Goal: Task Accomplishment & Management: Complete application form

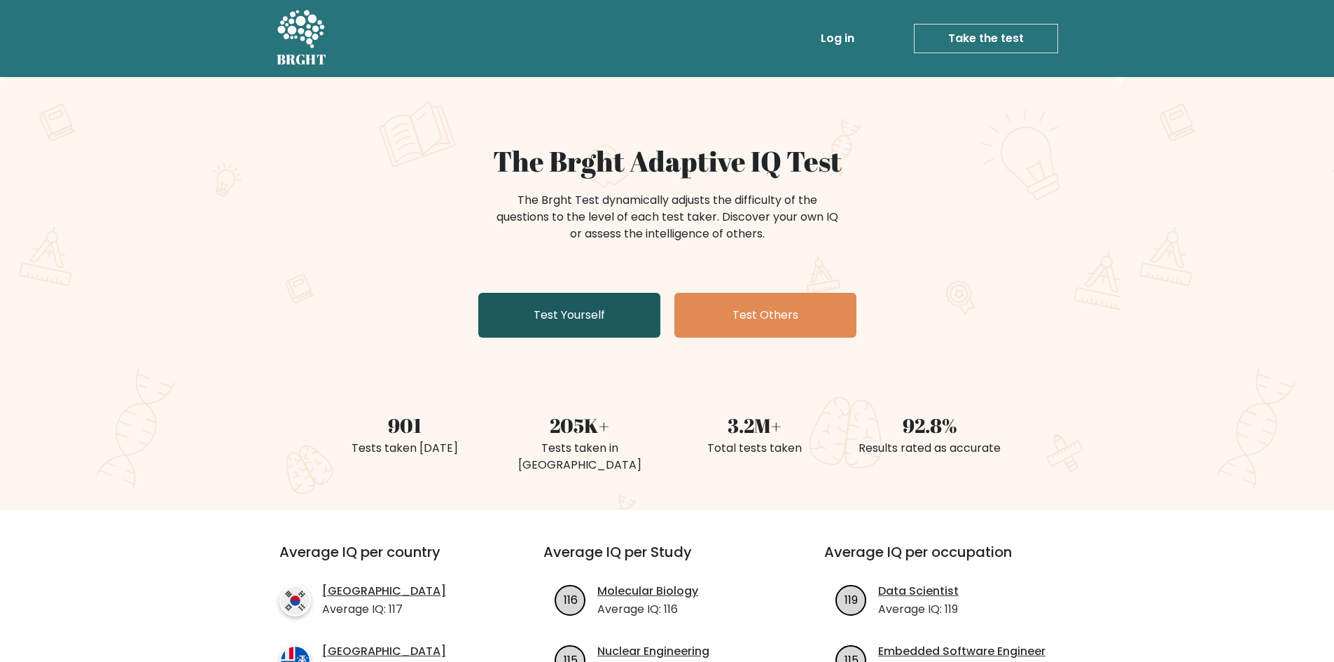
click at [578, 332] on link "Test Yourself" at bounding box center [569, 315] width 182 height 45
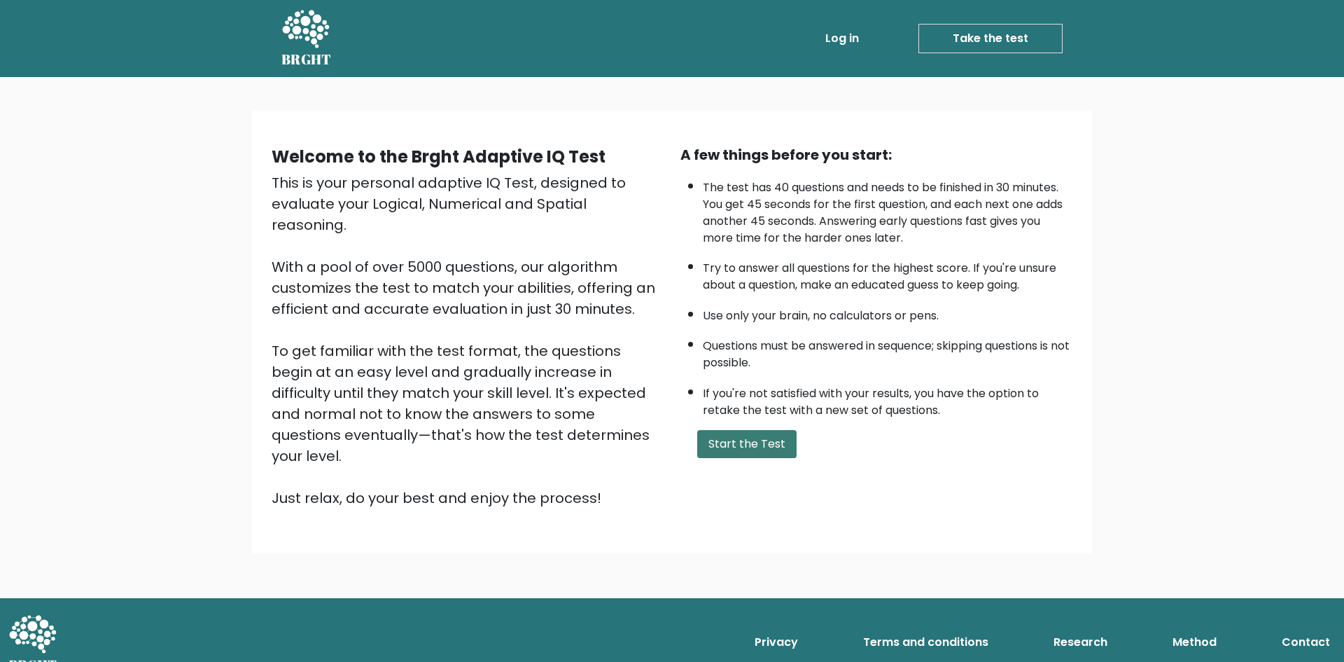
click at [736, 445] on button "Start the Test" at bounding box center [746, 444] width 99 height 28
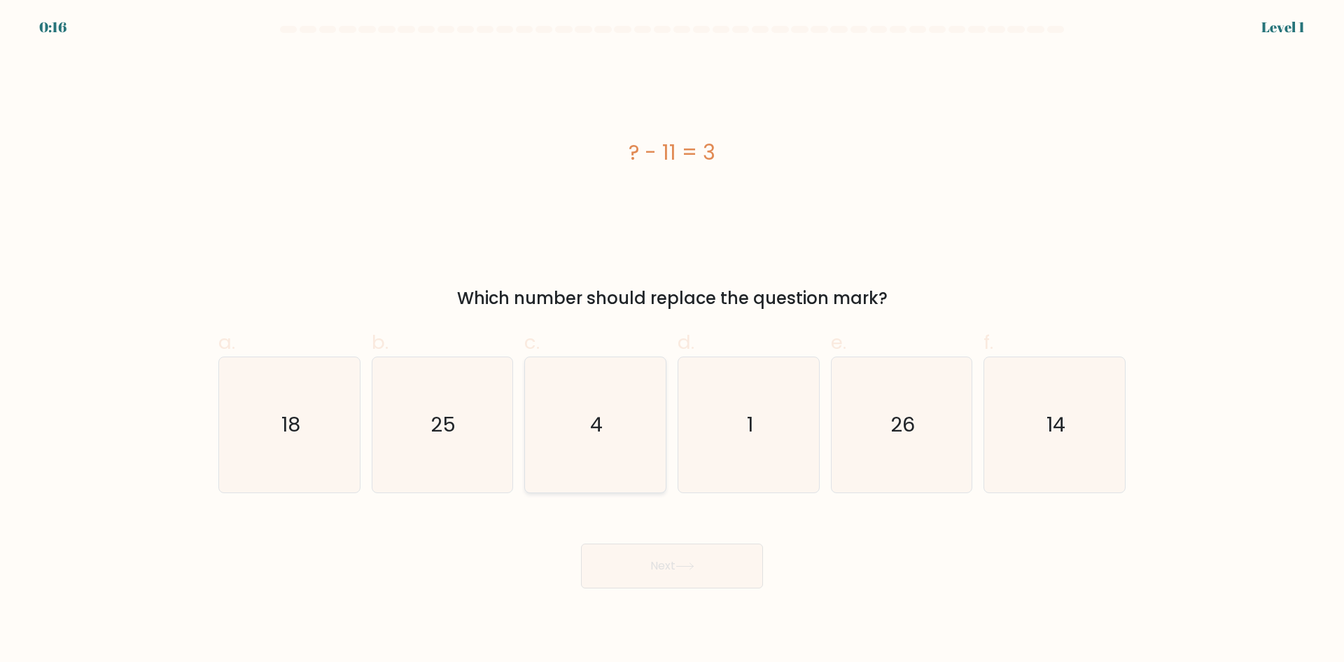
click at [627, 445] on icon "4" at bounding box center [595, 424] width 135 height 135
click at [672, 340] on input "c. 4" at bounding box center [672, 335] width 1 height 9
radio input "true"
click at [329, 441] on icon "18" at bounding box center [289, 424] width 135 height 135
click at [672, 340] on input "a. 18" at bounding box center [672, 335] width 1 height 9
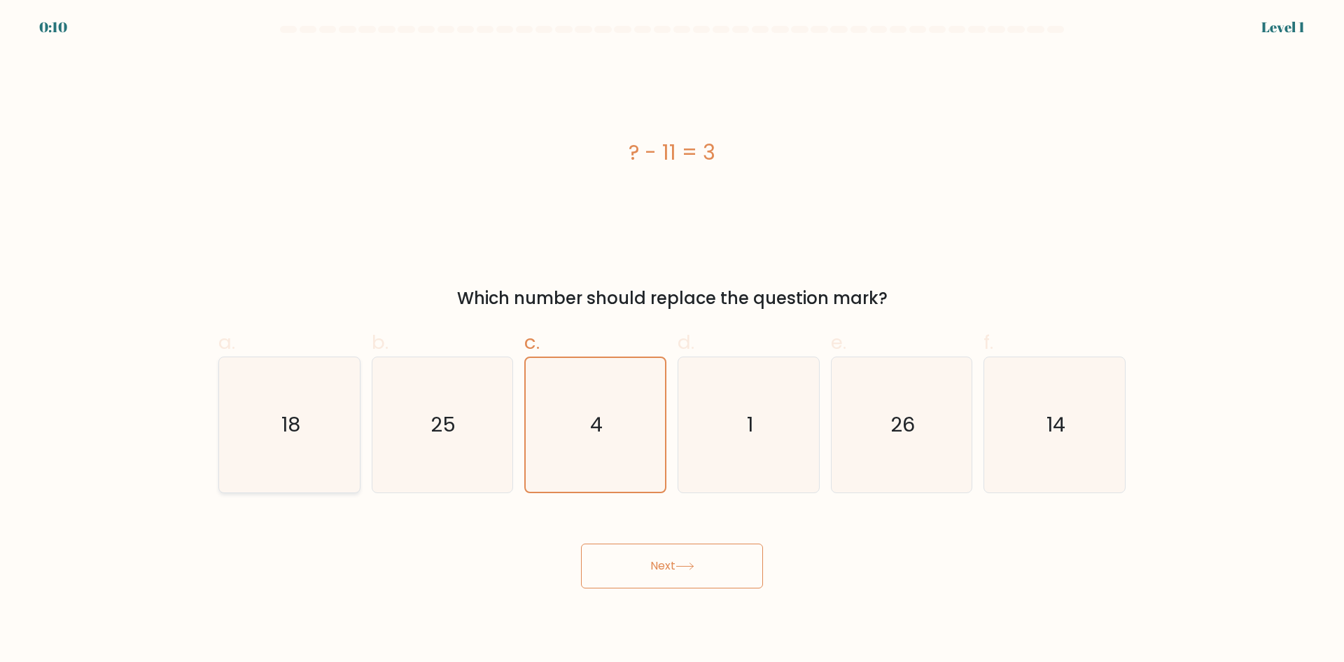
radio input "true"
click at [556, 450] on icon "4" at bounding box center [595, 424] width 135 height 135
click at [672, 340] on input "c. 4" at bounding box center [672, 335] width 1 height 9
radio input "true"
click at [711, 552] on button "Next" at bounding box center [672, 565] width 182 height 45
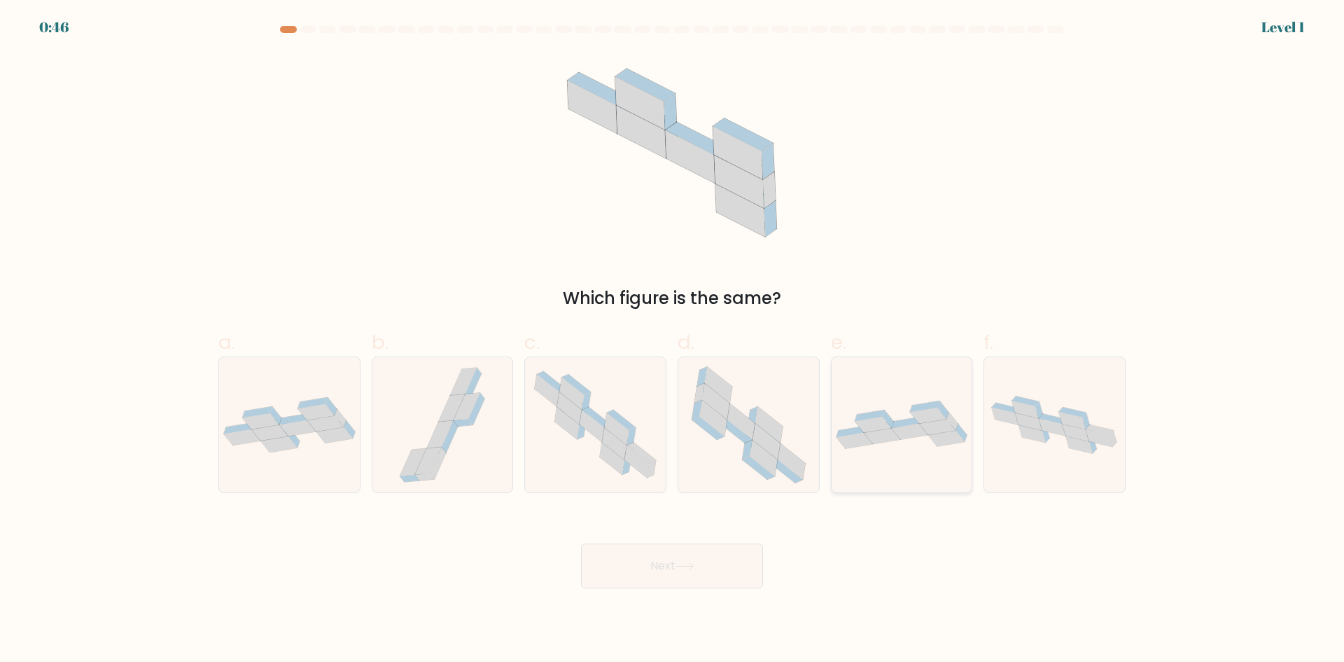
click at [917, 456] on div at bounding box center [902, 424] width 142 height 137
click at [673, 340] on input "e." at bounding box center [672, 335] width 1 height 9
radio input "true"
click at [698, 571] on button "Next" at bounding box center [672, 565] width 182 height 45
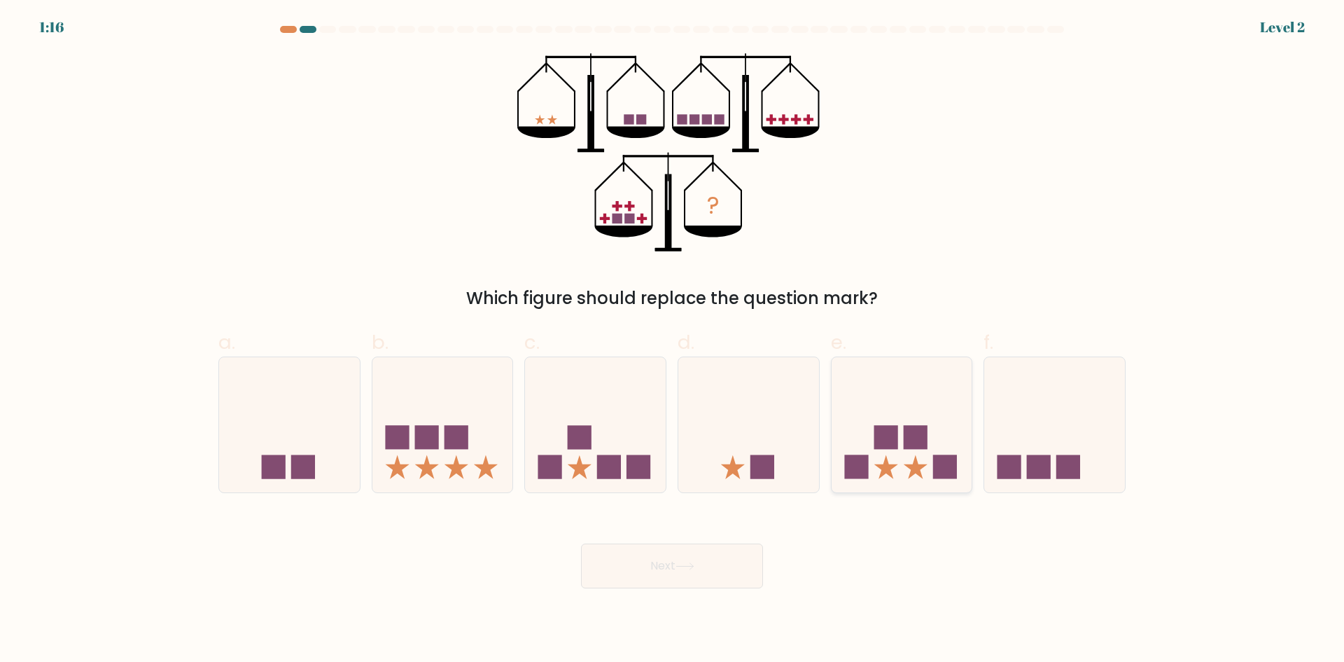
click at [879, 476] on icon at bounding box center [902, 424] width 141 height 116
click at [673, 340] on input "e." at bounding box center [672, 335] width 1 height 9
radio input "true"
click at [666, 565] on button "Next" at bounding box center [672, 565] width 182 height 45
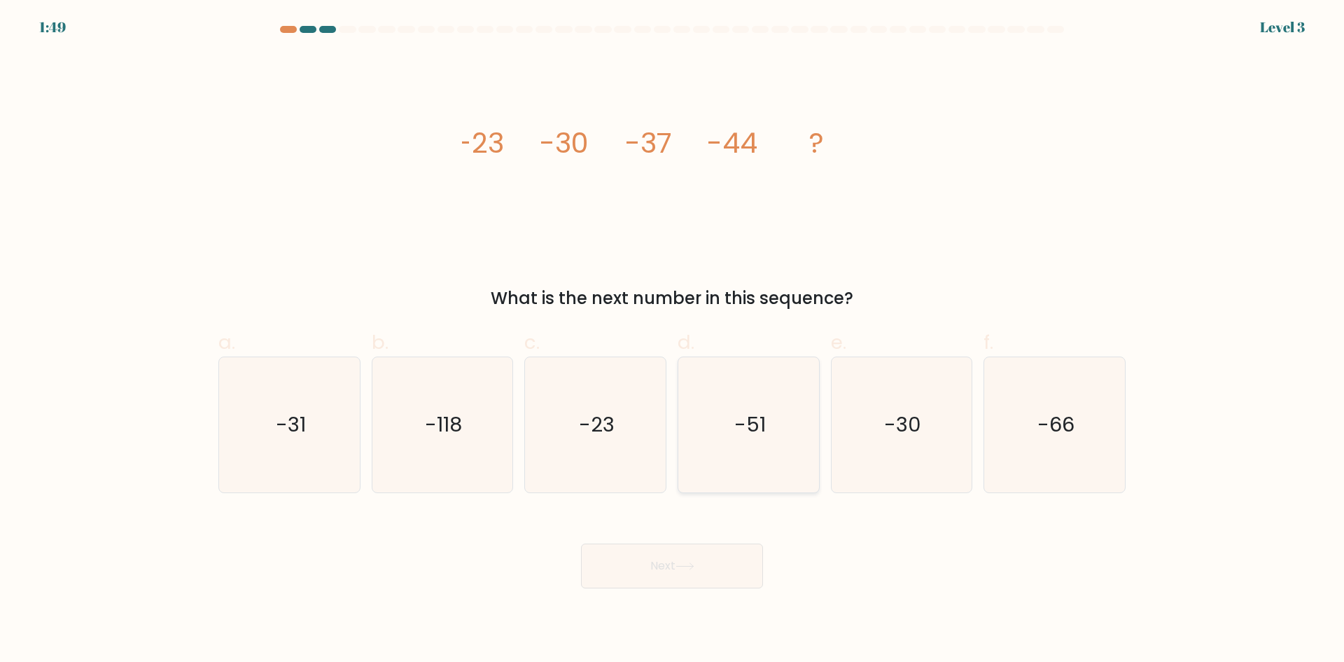
click at [767, 404] on icon "-51" at bounding box center [748, 424] width 135 height 135
click at [673, 340] on input "d. -51" at bounding box center [672, 335] width 1 height 9
radio input "true"
click at [714, 573] on button "Next" at bounding box center [672, 565] width 182 height 45
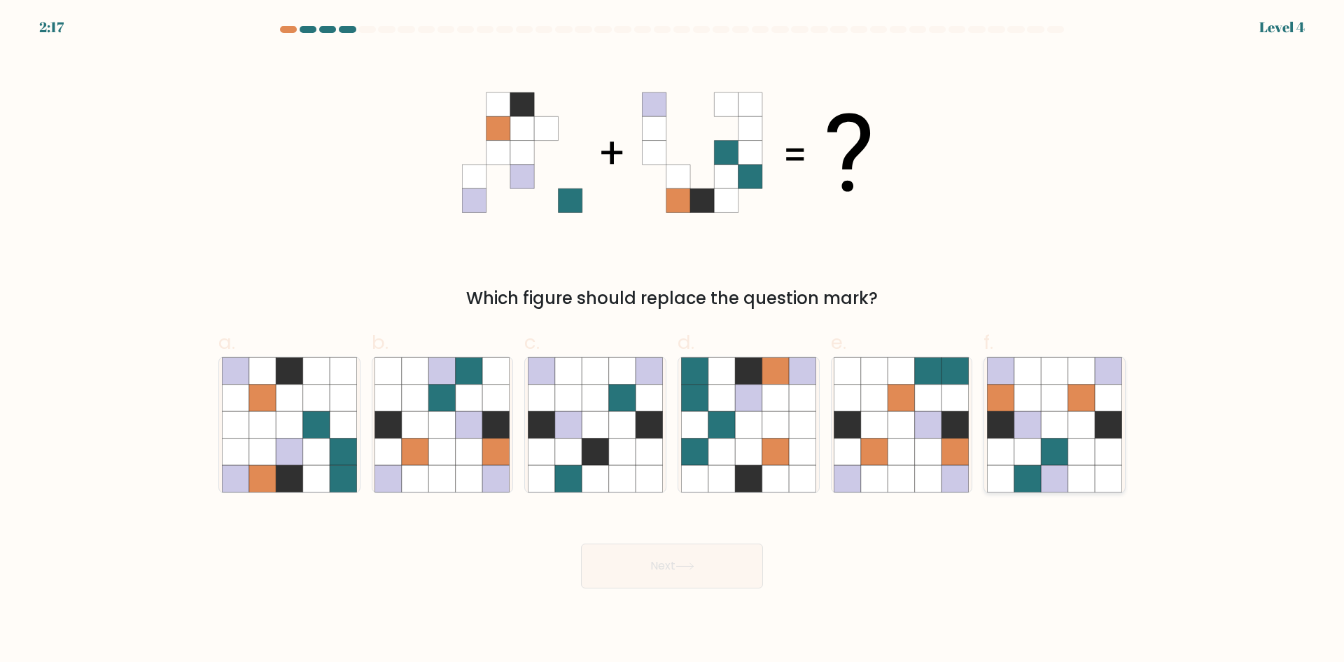
click at [1044, 440] on icon at bounding box center [1054, 451] width 27 height 27
click at [673, 340] on input "f." at bounding box center [672, 335] width 1 height 9
radio input "true"
click at [679, 571] on button "Next" at bounding box center [672, 565] width 182 height 45
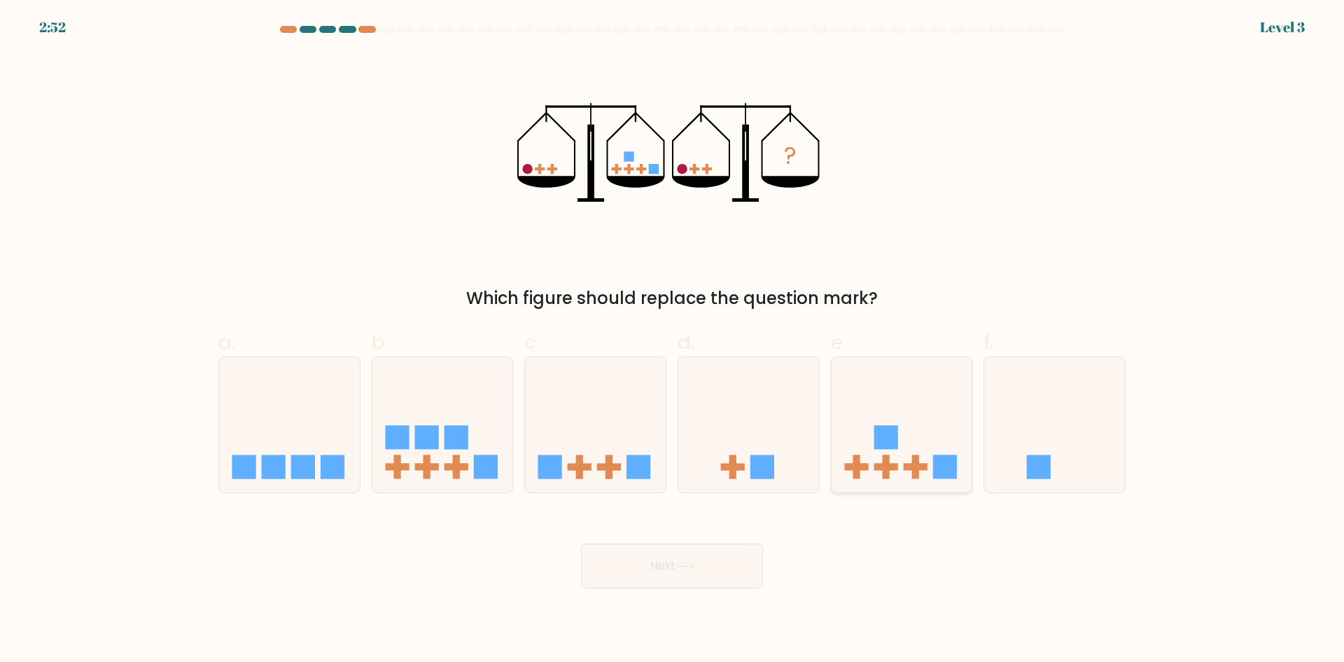
click at [894, 454] on icon at bounding box center [902, 424] width 141 height 116
click at [673, 340] on input "e." at bounding box center [672, 335] width 1 height 9
radio input "true"
click at [695, 559] on button "Next" at bounding box center [672, 565] width 182 height 45
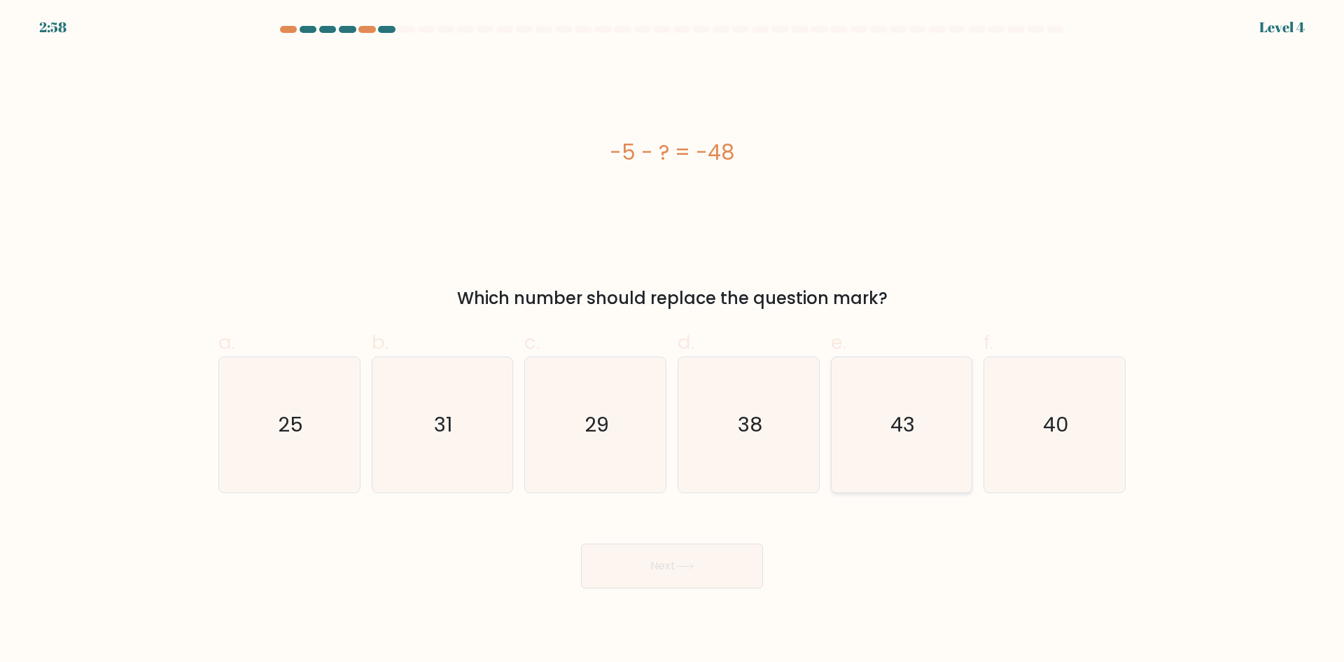
click at [894, 454] on icon "43" at bounding box center [901, 424] width 135 height 135
click at [673, 340] on input "e. 43" at bounding box center [672, 335] width 1 height 9
radio input "true"
click at [696, 557] on button "Next" at bounding box center [672, 565] width 182 height 45
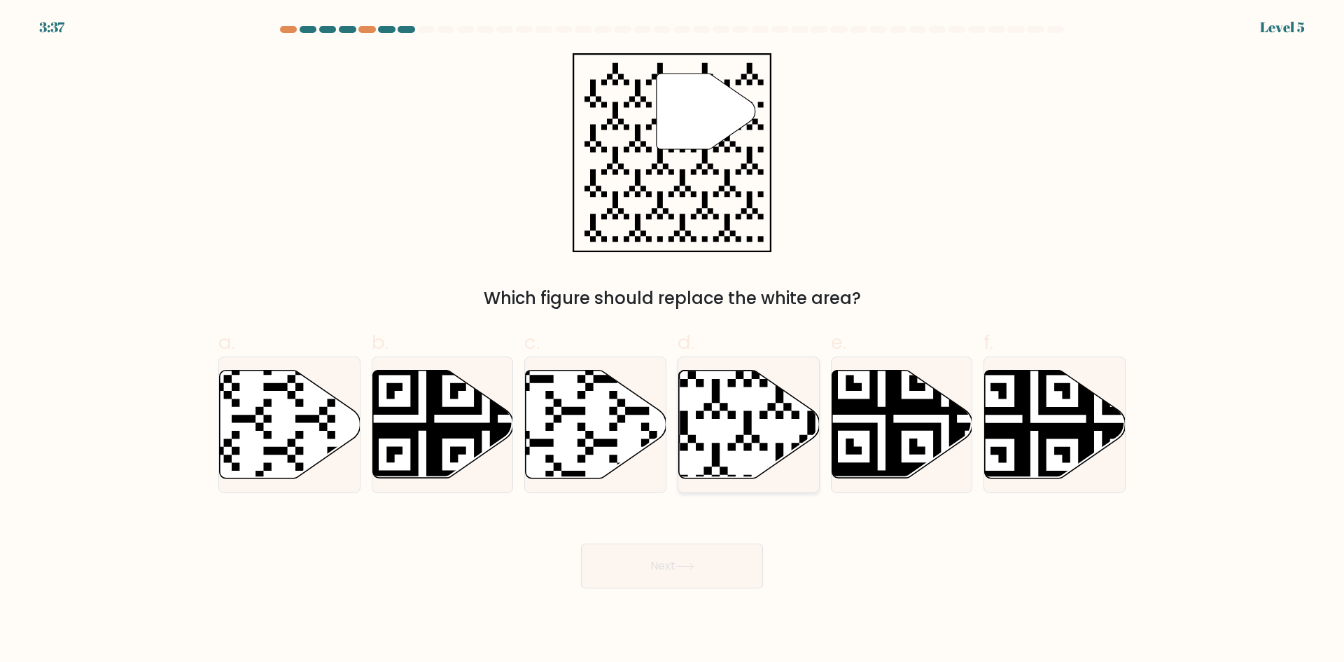
click at [716, 429] on icon at bounding box center [749, 424] width 141 height 108
click at [673, 340] on input "d." at bounding box center [672, 335] width 1 height 9
radio input "true"
click at [684, 555] on button "Next" at bounding box center [672, 565] width 182 height 45
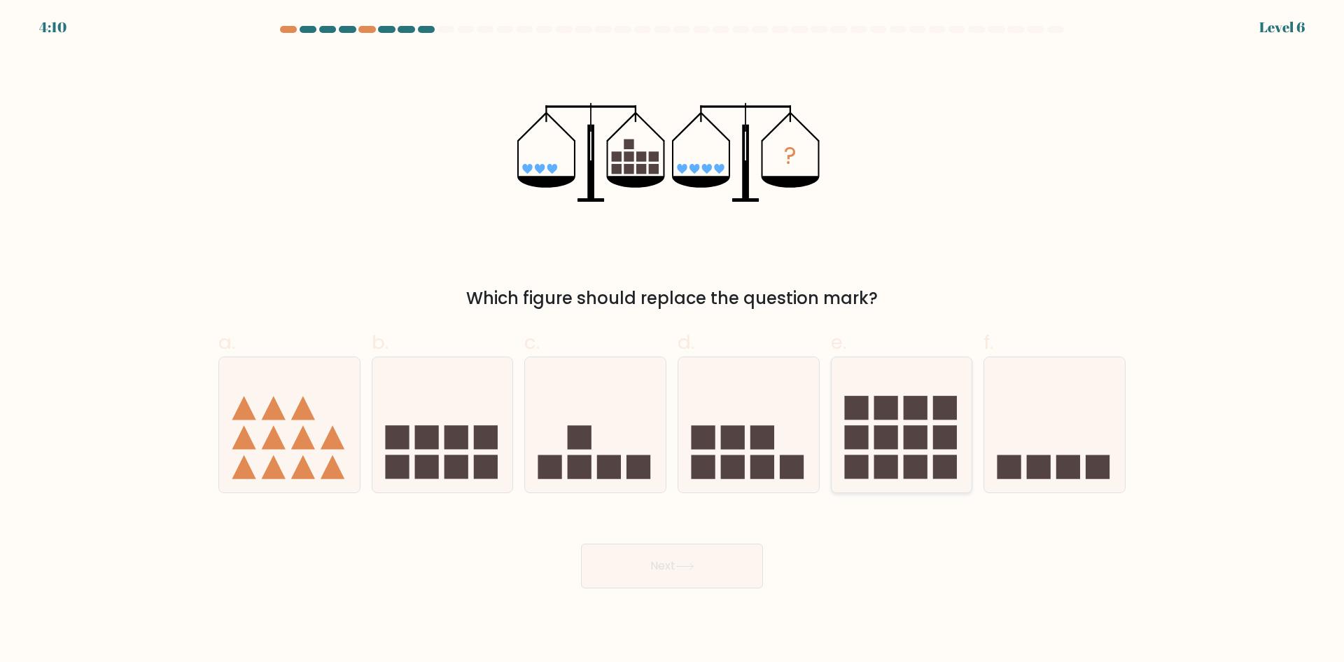
click at [874, 424] on icon at bounding box center [902, 424] width 141 height 116
click at [673, 340] on input "e." at bounding box center [672, 335] width 1 height 9
radio input "true"
click at [729, 558] on button "Next" at bounding box center [672, 565] width 182 height 45
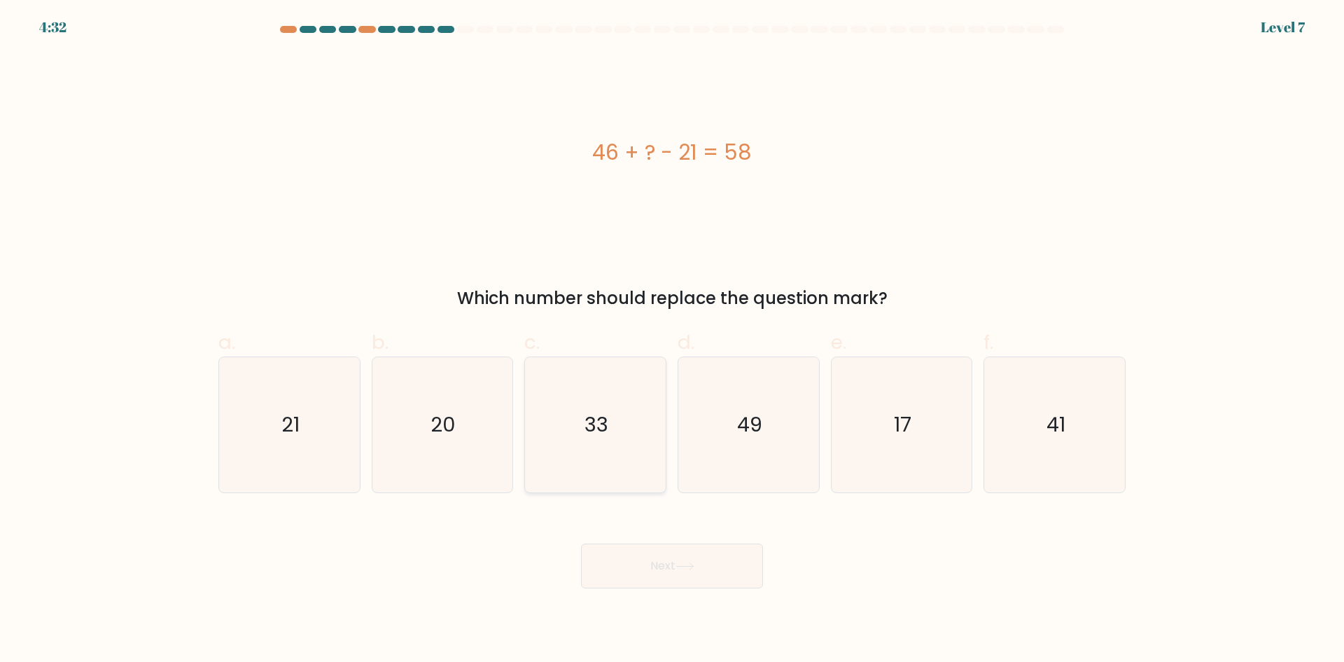
click at [641, 437] on icon "33" at bounding box center [595, 424] width 135 height 135
click at [672, 340] on input "c. 33" at bounding box center [672, 335] width 1 height 9
radio input "true"
click at [711, 565] on button "Next" at bounding box center [672, 565] width 182 height 45
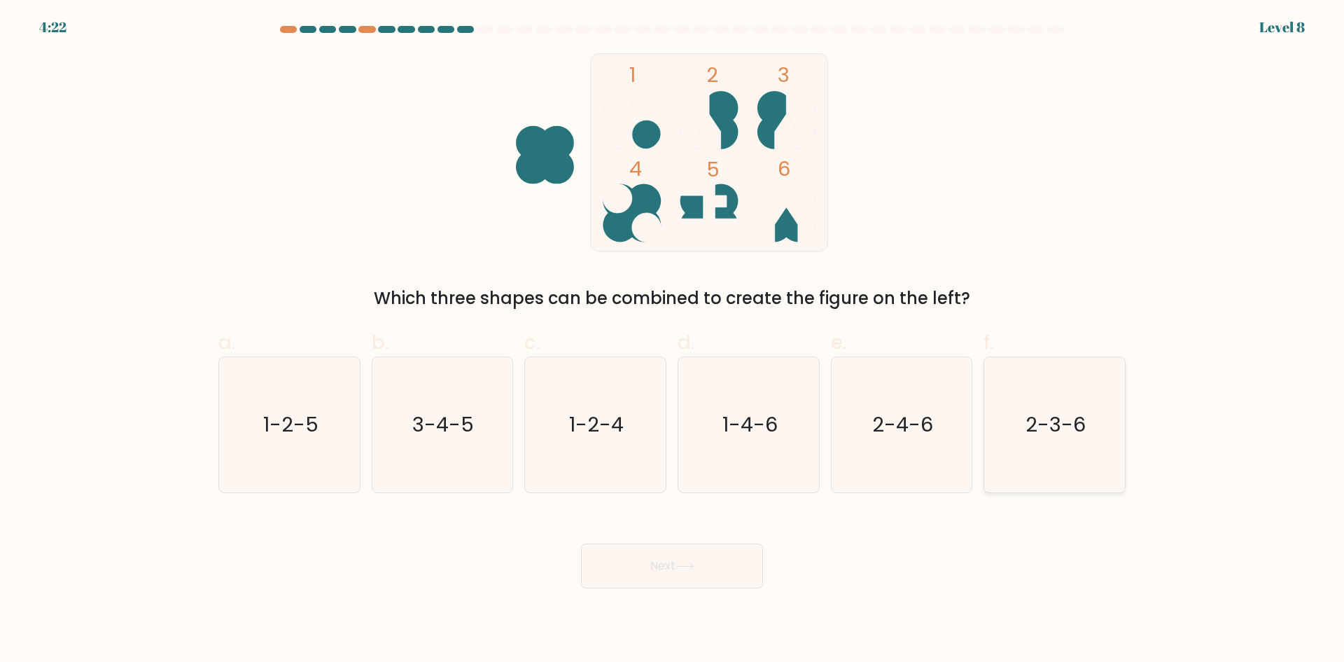
click at [1059, 433] on text "2-3-6" at bounding box center [1057, 424] width 60 height 28
click at [673, 340] on input "f. 2-3-6" at bounding box center [672, 335] width 1 height 9
radio input "true"
click at [716, 557] on button "Next" at bounding box center [672, 565] width 182 height 45
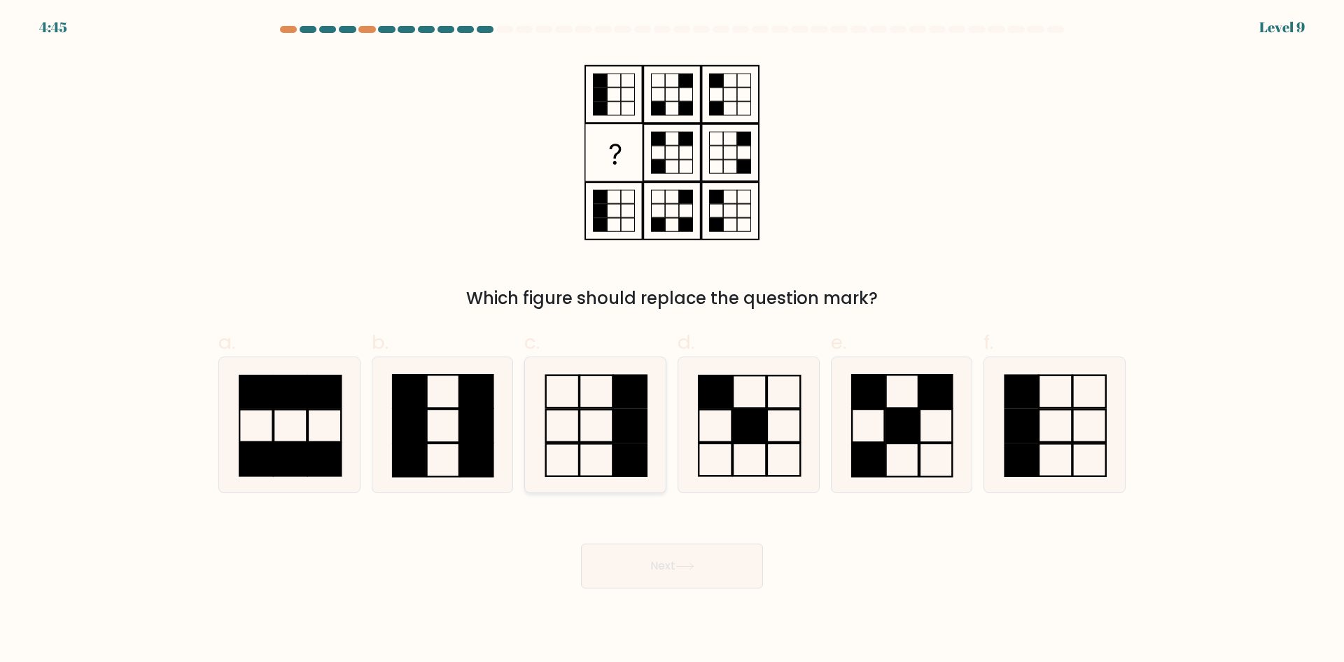
click at [541, 433] on icon at bounding box center [595, 424] width 135 height 135
click at [672, 340] on input "c." at bounding box center [672, 335] width 1 height 9
radio input "true"
click at [691, 591] on body "4:45 Level 9" at bounding box center [672, 331] width 1344 height 662
click at [693, 570] on button "Next" at bounding box center [672, 565] width 182 height 45
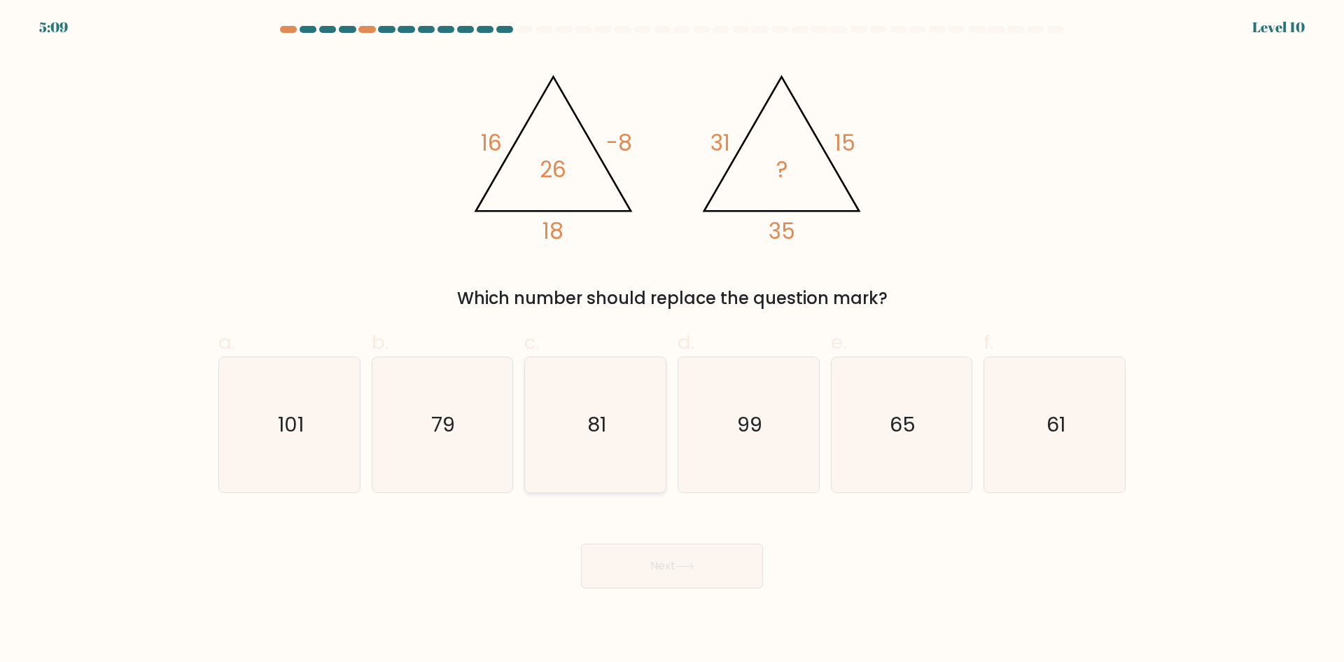
click at [622, 383] on icon "81" at bounding box center [595, 424] width 135 height 135
click at [672, 340] on input "c. 81" at bounding box center [672, 335] width 1 height 9
radio input "true"
click at [662, 575] on button "Next" at bounding box center [672, 565] width 182 height 45
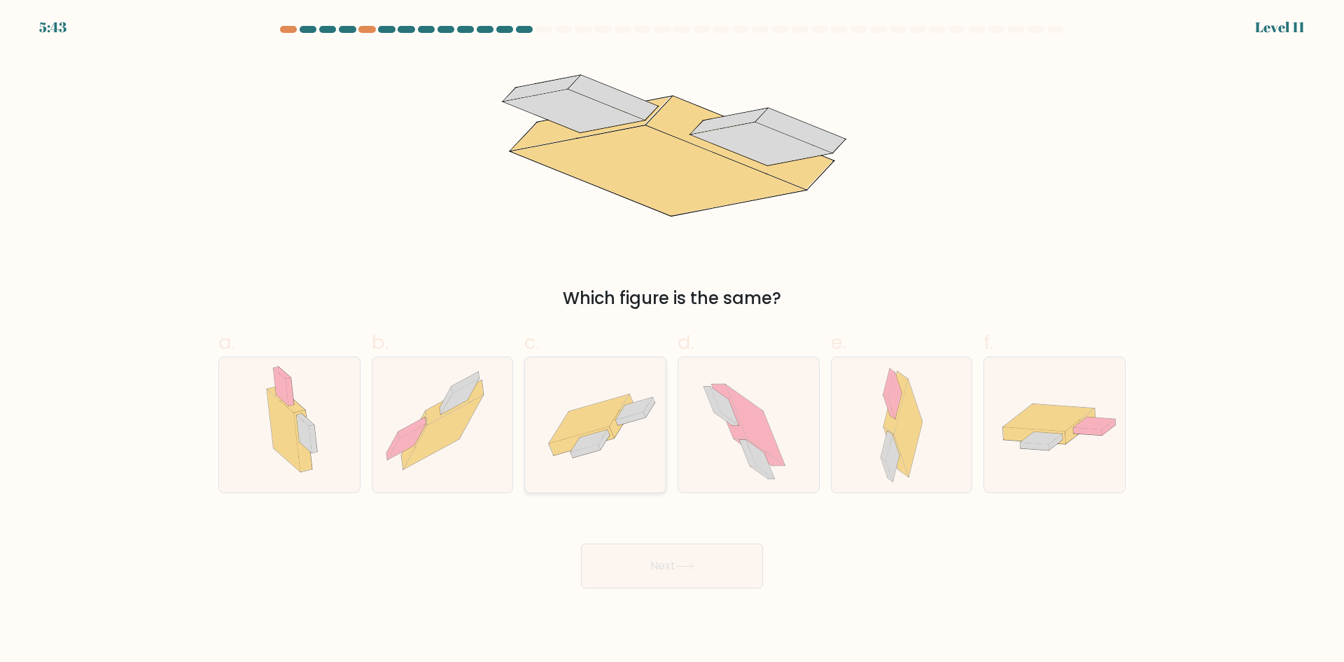
click at [613, 455] on icon at bounding box center [595, 424] width 141 height 97
click at [672, 340] on input "c." at bounding box center [672, 335] width 1 height 9
radio input "true"
click at [679, 573] on button "Next" at bounding box center [672, 565] width 182 height 45
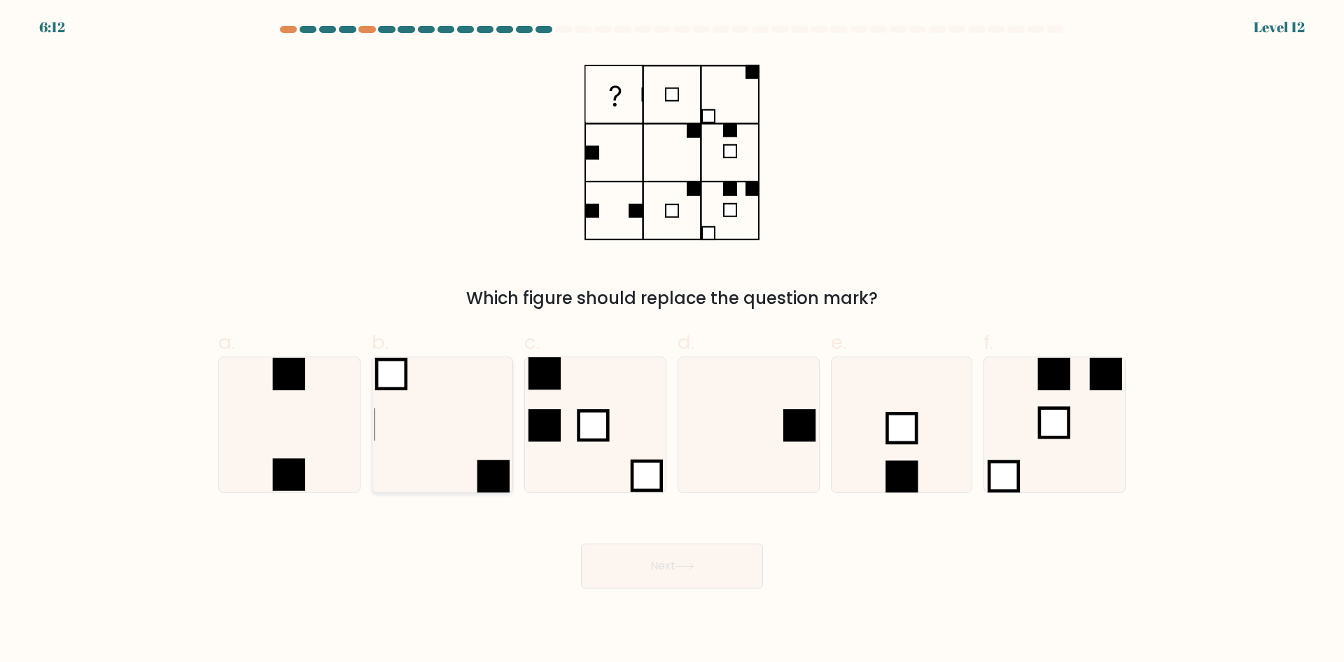
click at [459, 430] on icon at bounding box center [442, 424] width 135 height 135
click at [672, 340] on input "b." at bounding box center [672, 335] width 1 height 9
radio input "true"
click at [666, 571] on button "Next" at bounding box center [672, 565] width 182 height 45
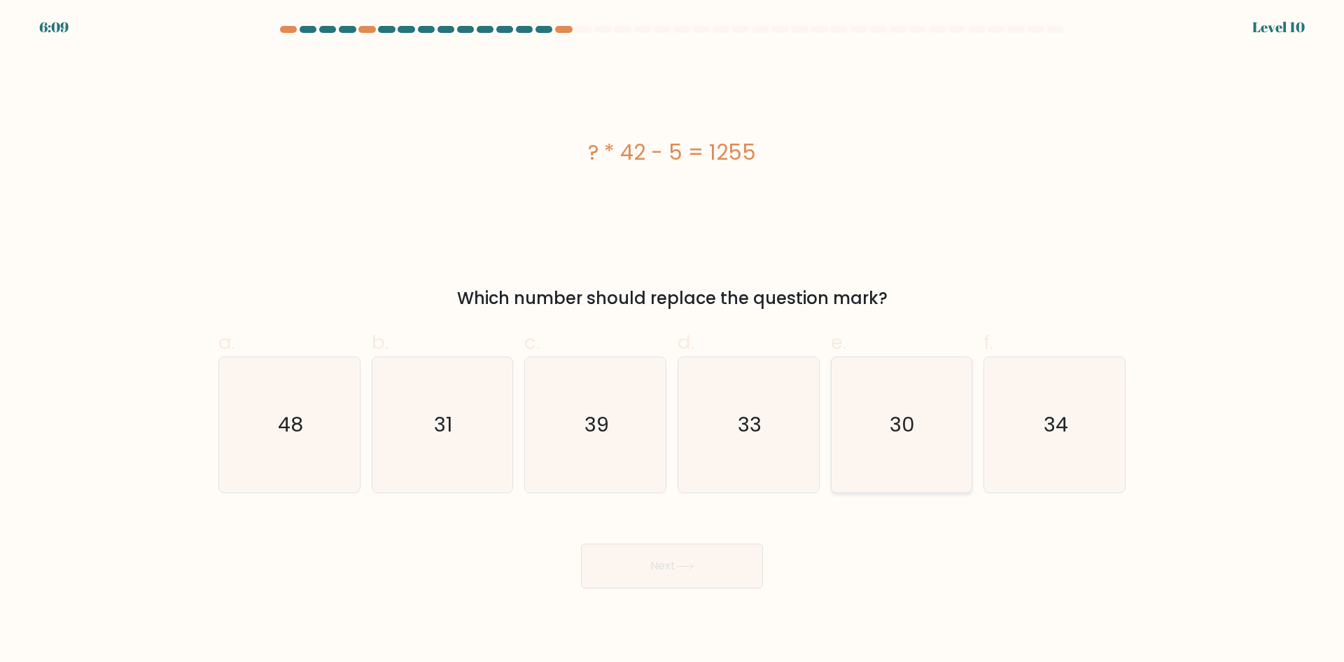
click at [880, 447] on icon "30" at bounding box center [901, 424] width 135 height 135
click at [673, 340] on input "e. 30" at bounding box center [672, 335] width 1 height 9
radio input "true"
click at [686, 558] on button "Next" at bounding box center [672, 565] width 182 height 45
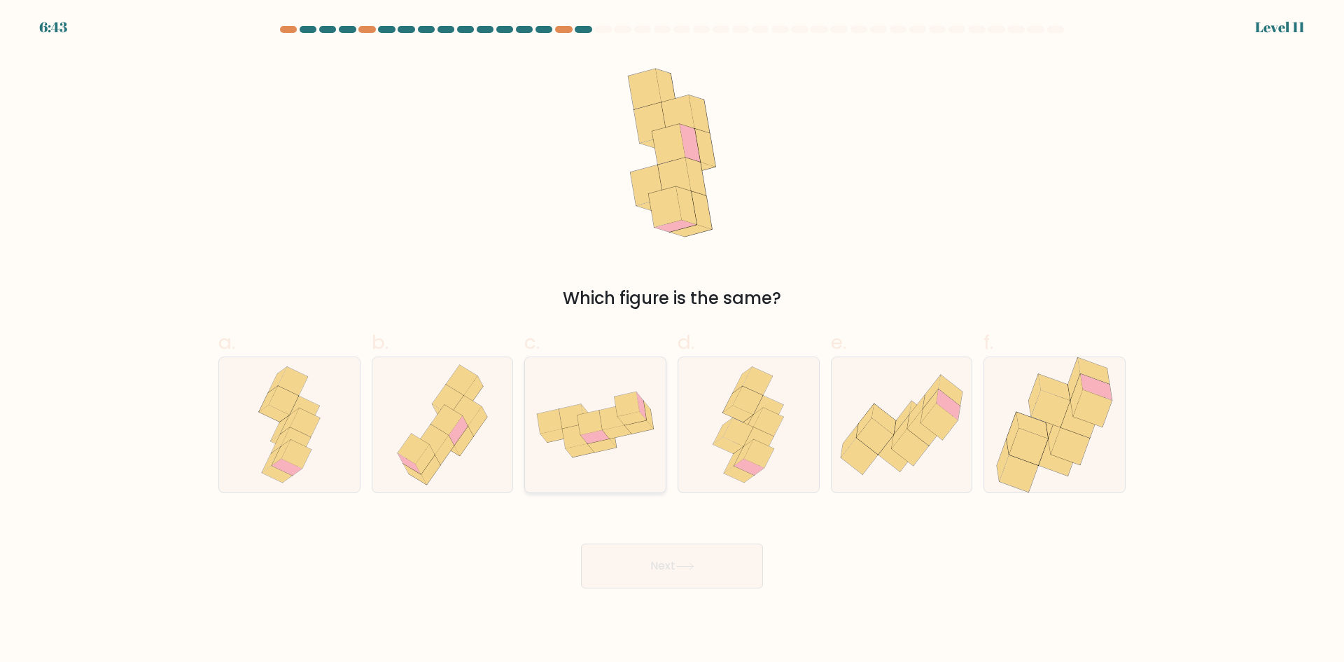
click at [608, 434] on icon at bounding box center [617, 431] width 29 height 13
click at [672, 340] on input "c." at bounding box center [672, 335] width 1 height 9
radio input "true"
click at [322, 437] on icon at bounding box center [289, 424] width 76 height 135
click at [672, 340] on input "a." at bounding box center [672, 335] width 1 height 9
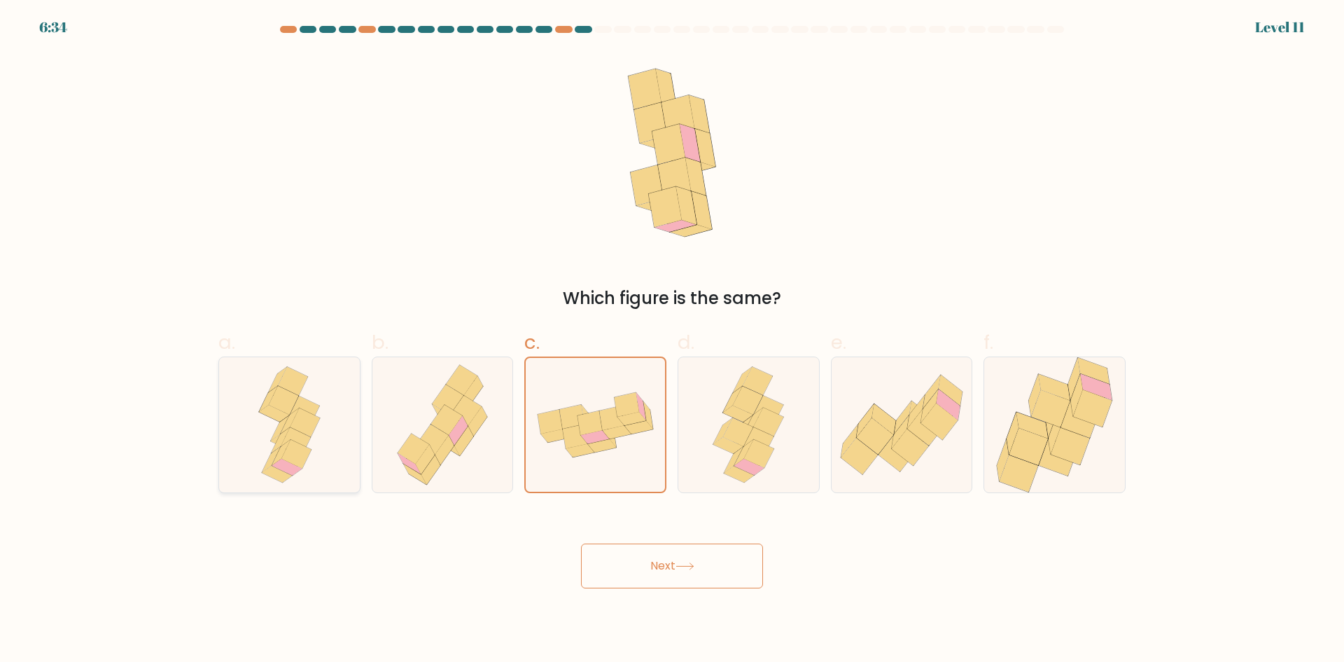
radio input "true"
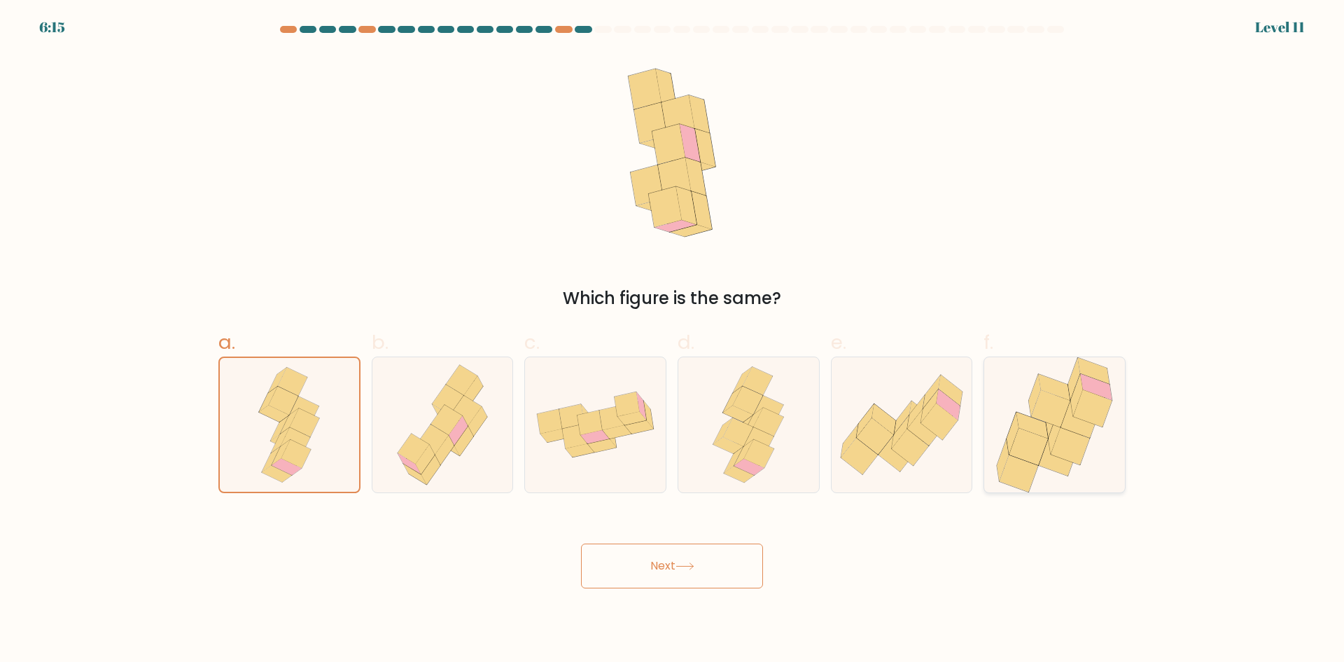
click at [1078, 430] on icon at bounding box center [1081, 419] width 39 height 37
click at [673, 340] on input "f." at bounding box center [672, 335] width 1 height 9
radio input "true"
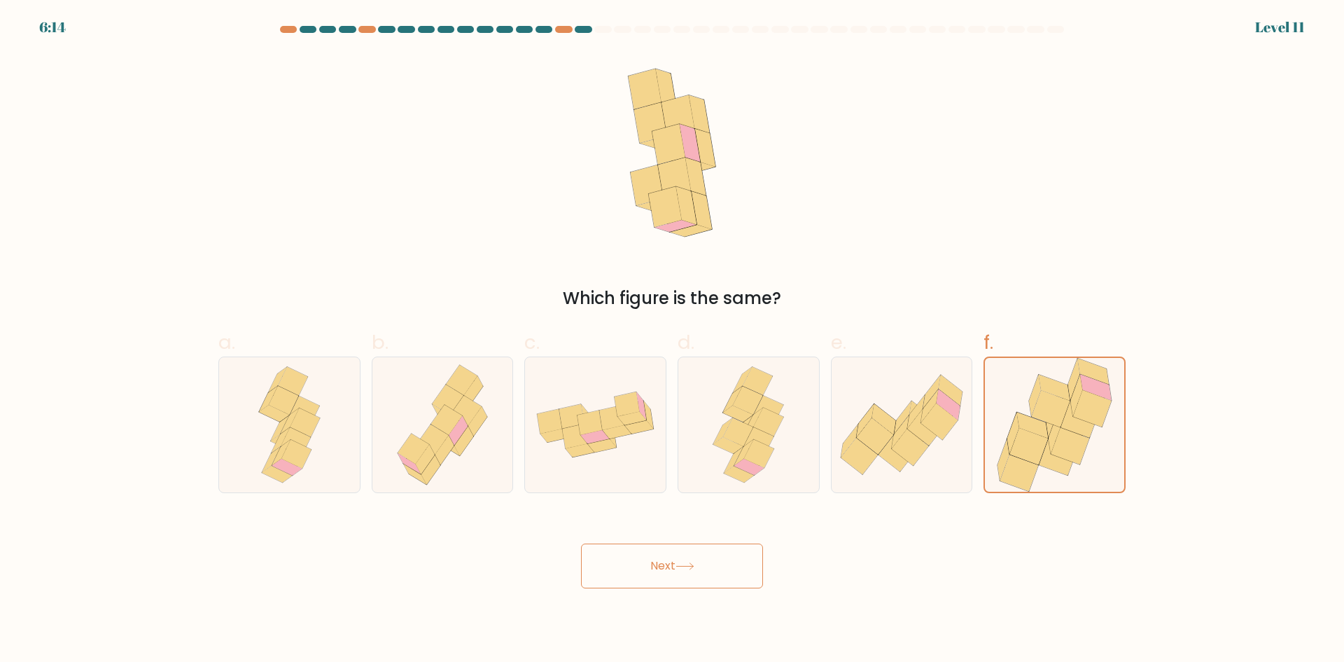
click at [670, 563] on button "Next" at bounding box center [672, 565] width 182 height 45
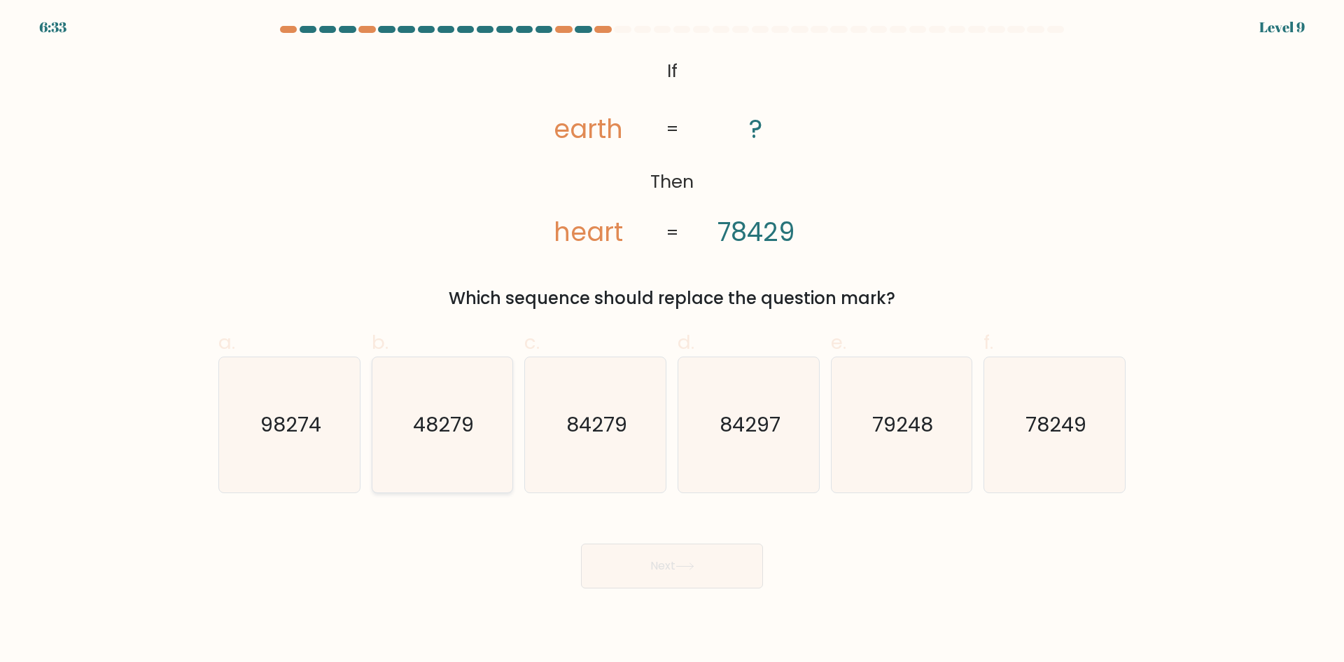
click at [475, 452] on icon "48279" at bounding box center [442, 424] width 135 height 135
click at [672, 340] on input "b. 48279" at bounding box center [672, 335] width 1 height 9
radio input "true"
click at [674, 564] on button "Next" at bounding box center [672, 565] width 182 height 45
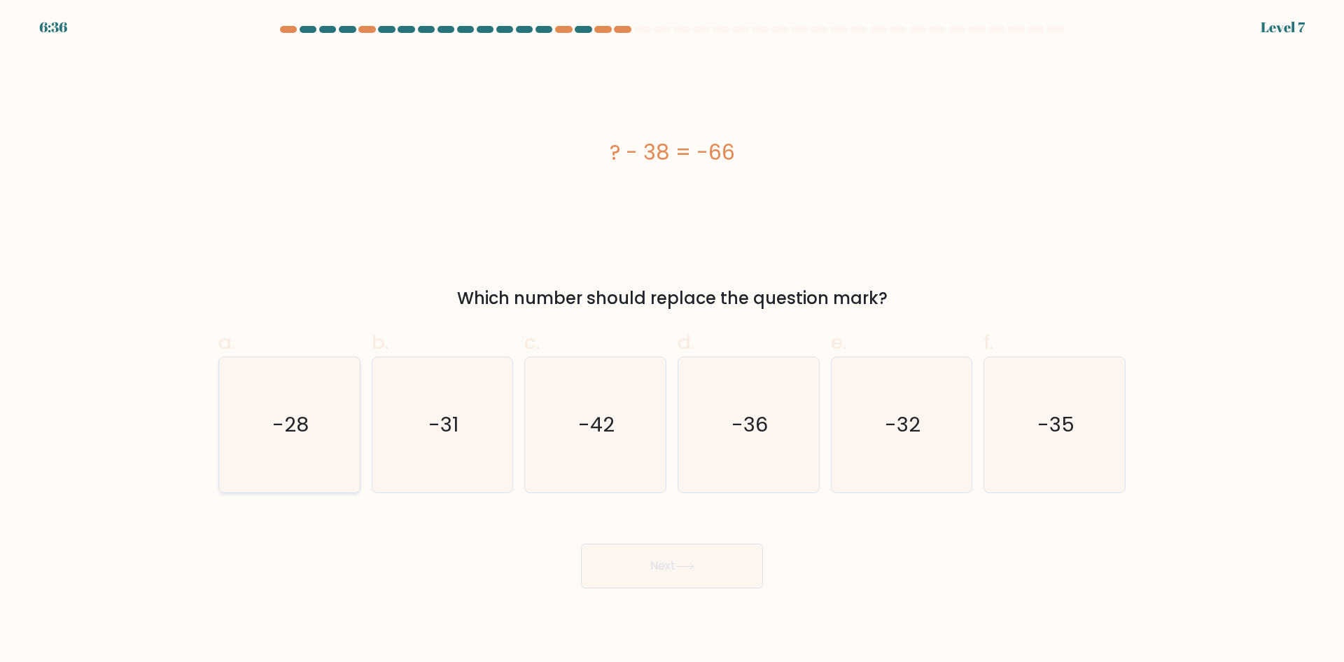
click at [230, 412] on icon "-28" at bounding box center [289, 424] width 135 height 135
click at [672, 340] on input "a. -28" at bounding box center [672, 335] width 1 height 9
radio input "true"
click at [628, 553] on button "Next" at bounding box center [672, 565] width 182 height 45
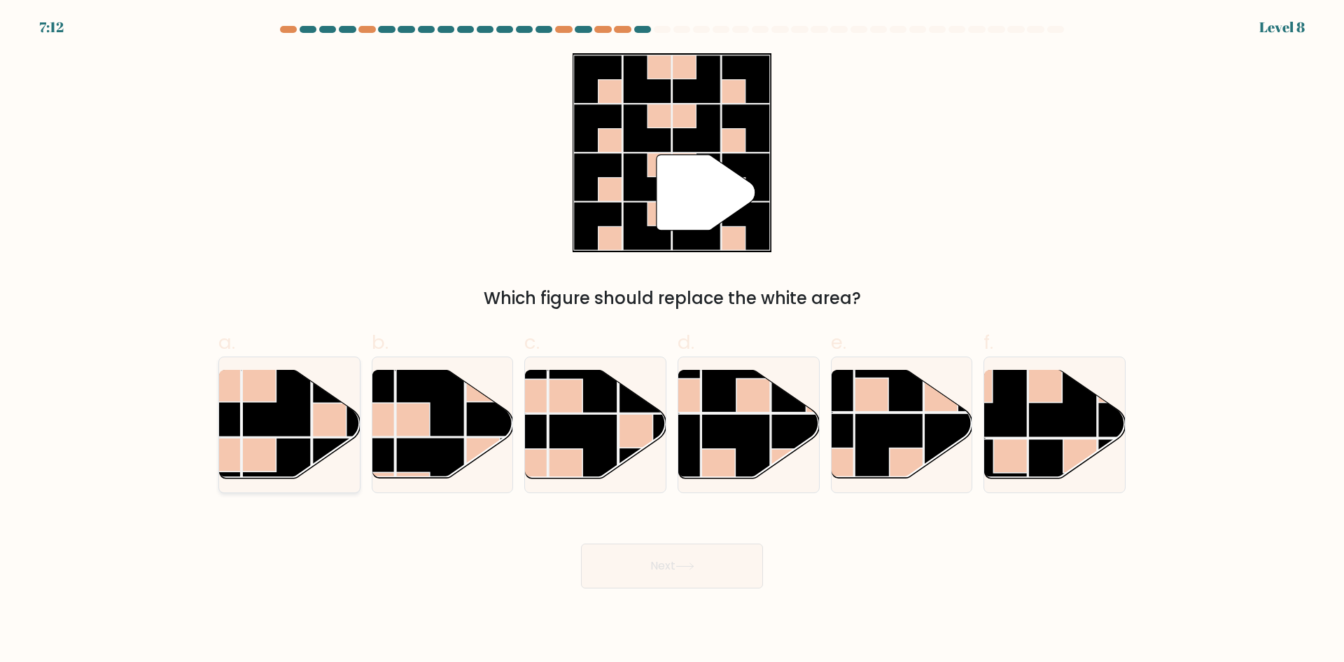
click at [279, 431] on rect at bounding box center [276, 402] width 69 height 69
click at [672, 340] on input "a." at bounding box center [672, 335] width 1 height 9
radio input "true"
click at [651, 567] on button "Next" at bounding box center [672, 565] width 182 height 45
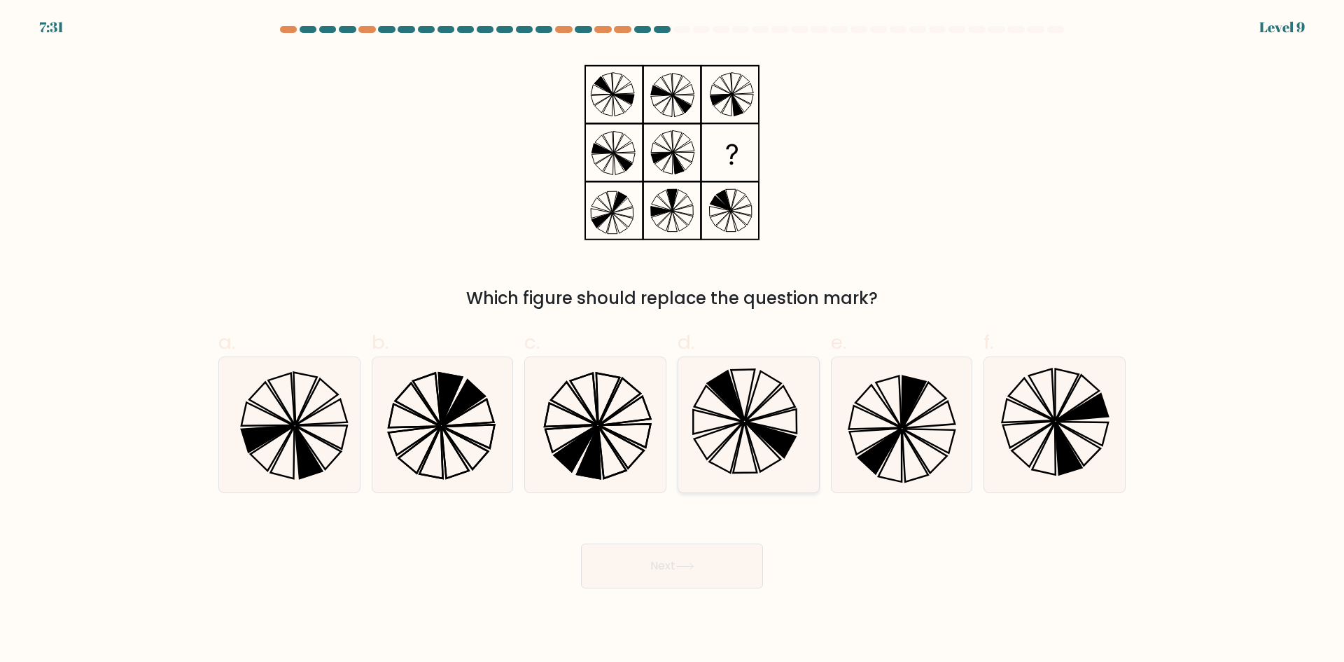
click at [744, 429] on icon at bounding box center [748, 424] width 135 height 135
click at [673, 340] on input "d." at bounding box center [672, 335] width 1 height 9
radio input "true"
click at [695, 577] on button "Next" at bounding box center [672, 565] width 182 height 45
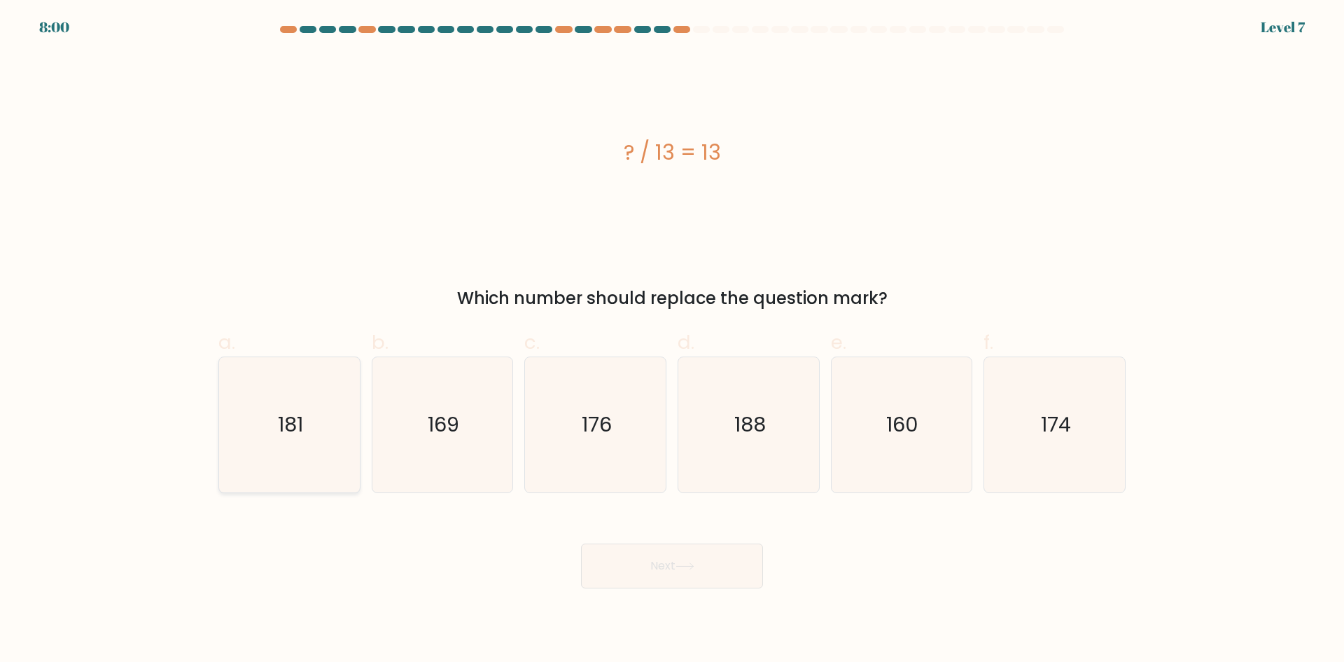
click at [293, 443] on icon "181" at bounding box center [289, 424] width 135 height 135
click at [672, 340] on input "a. 181" at bounding box center [672, 335] width 1 height 9
radio input "true"
click at [674, 562] on button "Next" at bounding box center [672, 565] width 182 height 45
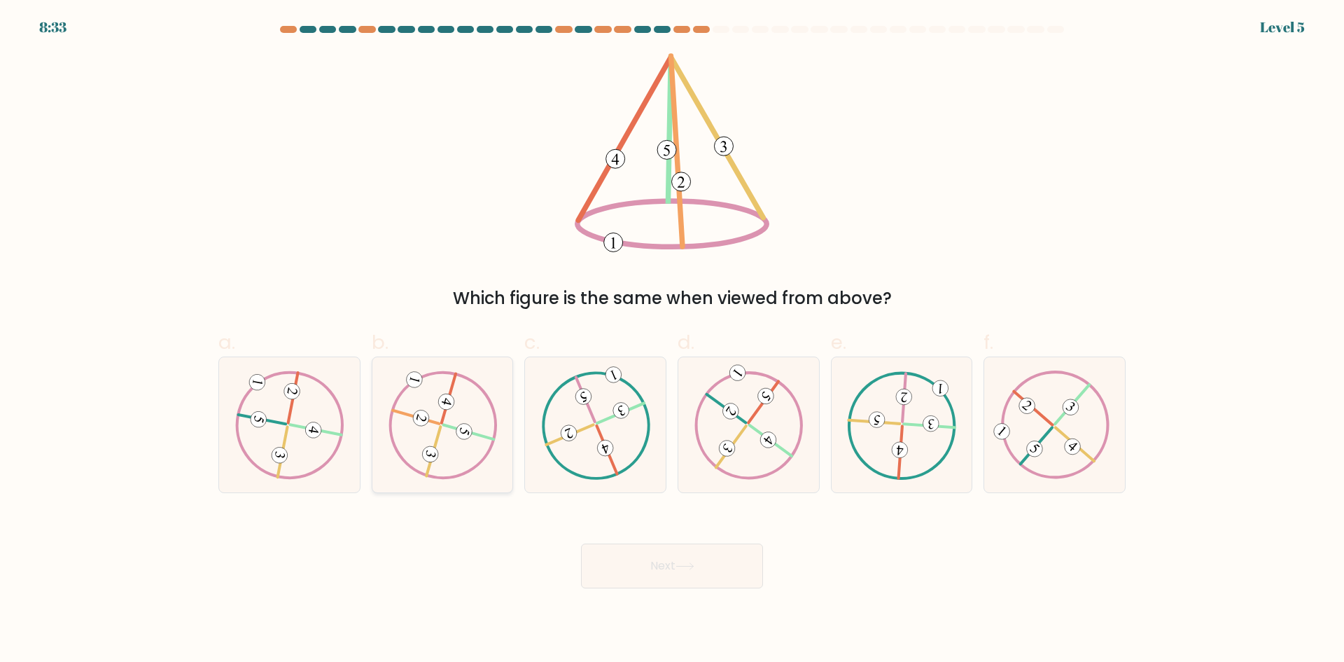
click at [459, 446] on icon at bounding box center [442, 424] width 109 height 108
click at [672, 340] on input "b." at bounding box center [672, 335] width 1 height 9
radio input "true"
click at [676, 557] on button "Next" at bounding box center [672, 565] width 182 height 45
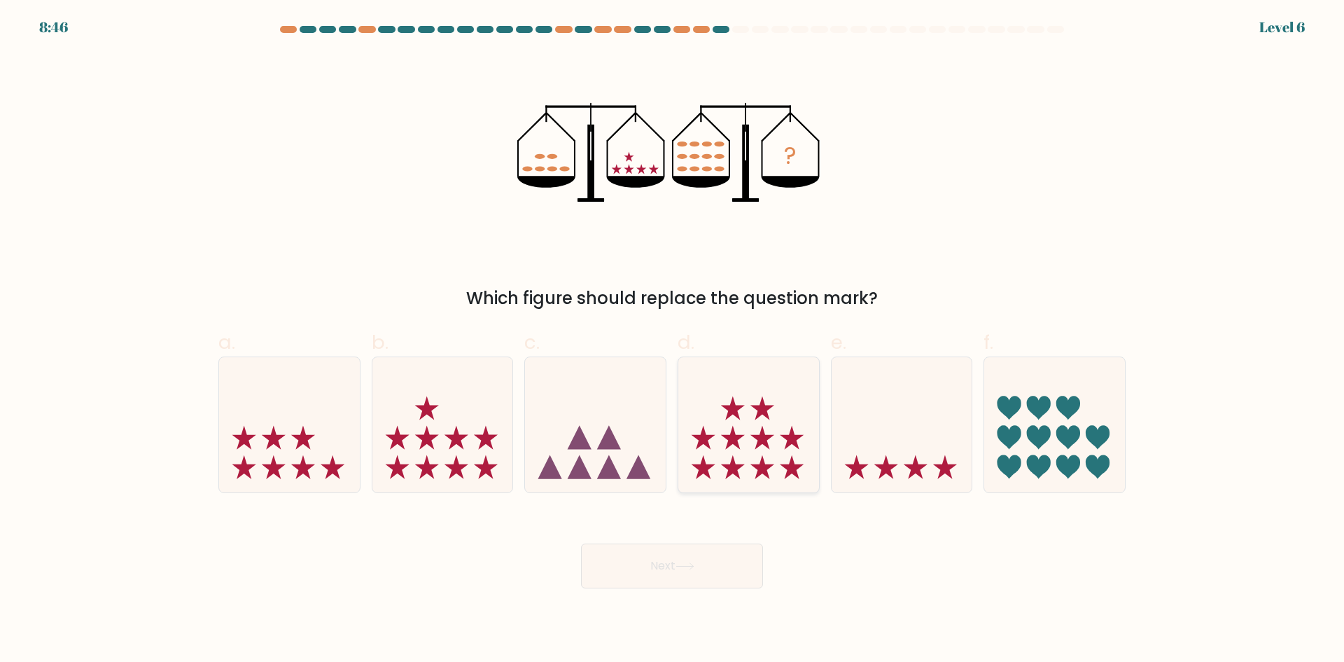
click at [749, 437] on icon at bounding box center [749, 424] width 141 height 116
click at [673, 340] on input "d." at bounding box center [672, 335] width 1 height 9
radio input "true"
click at [1053, 435] on icon at bounding box center [1055, 424] width 141 height 116
click at [673, 340] on input "f." at bounding box center [672, 335] width 1 height 9
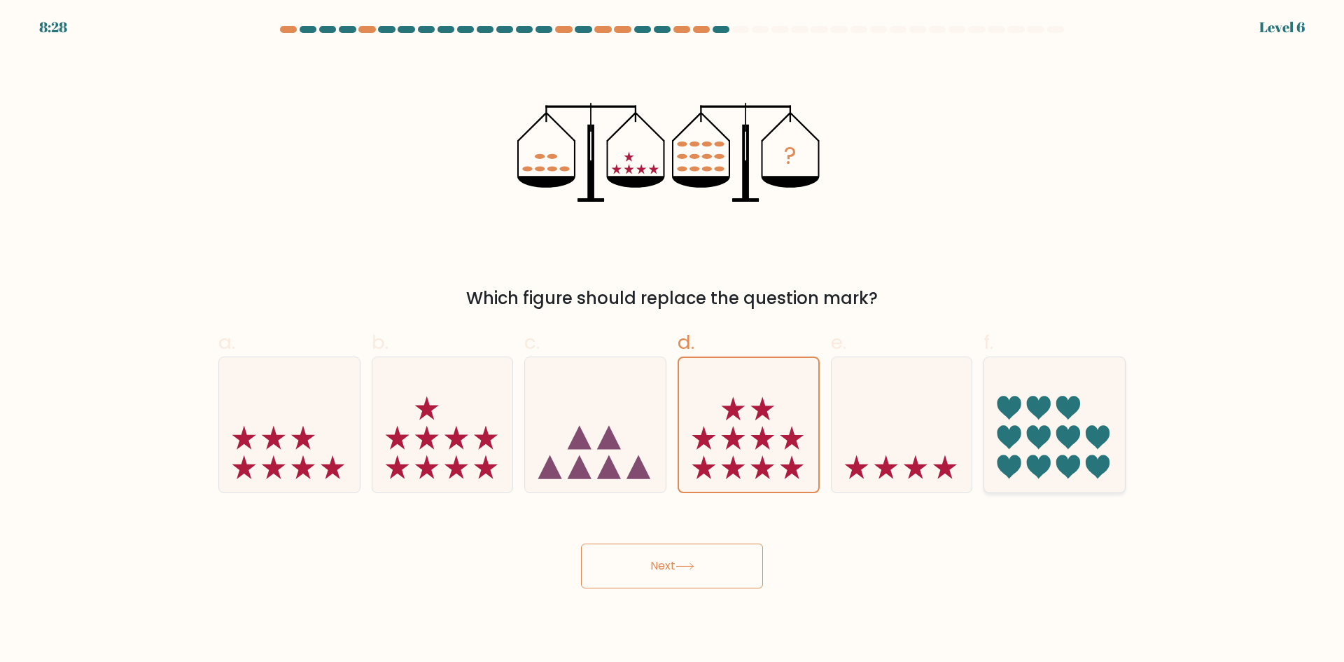
radio input "true"
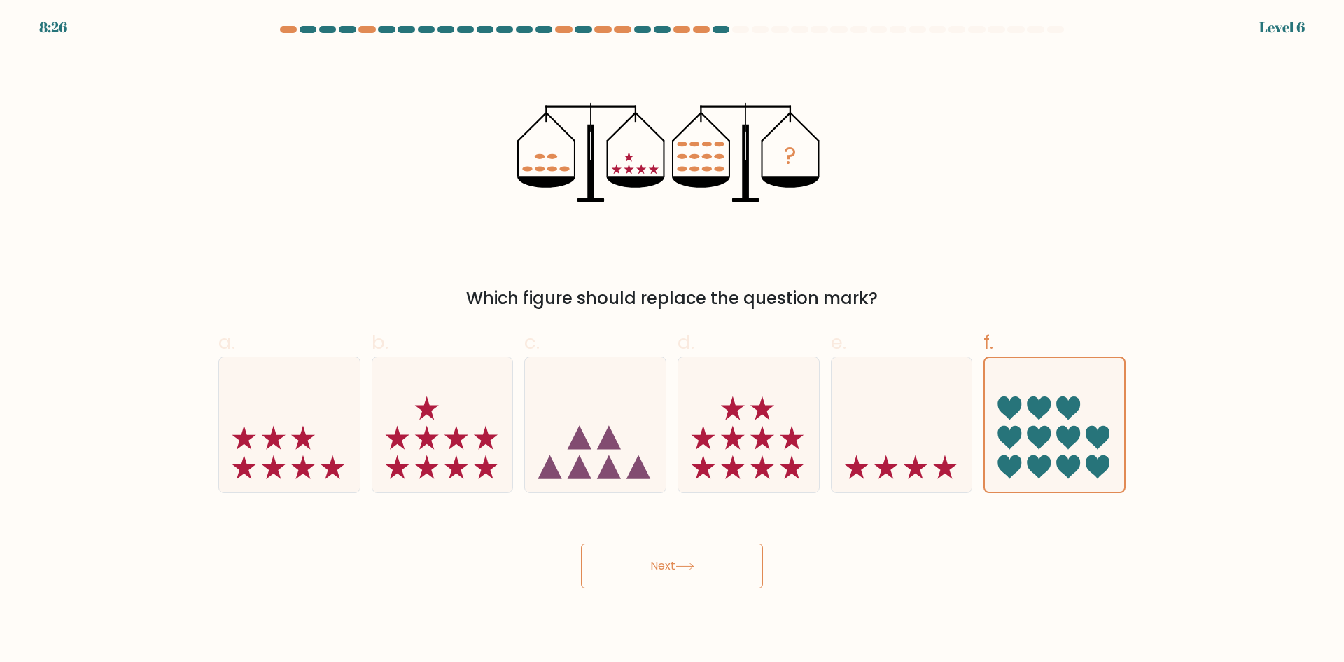
click at [710, 567] on button "Next" at bounding box center [672, 565] width 182 height 45
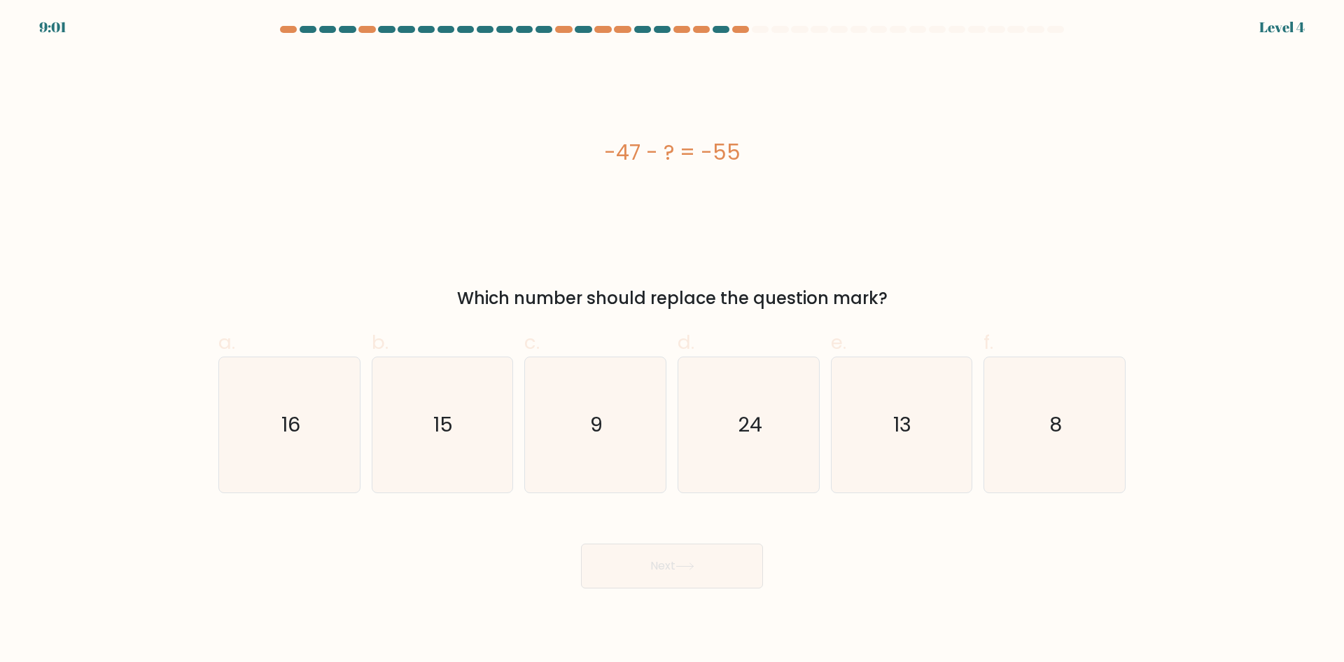
click at [1010, 272] on div "-47 - ? = -55 Which number should replace the question mark?" at bounding box center [672, 182] width 924 height 258
click at [1052, 435] on text "8" at bounding box center [1056, 424] width 13 height 28
click at [673, 340] on input "f. 8" at bounding box center [672, 335] width 1 height 9
radio input "true"
click at [692, 561] on button "Next" at bounding box center [672, 565] width 182 height 45
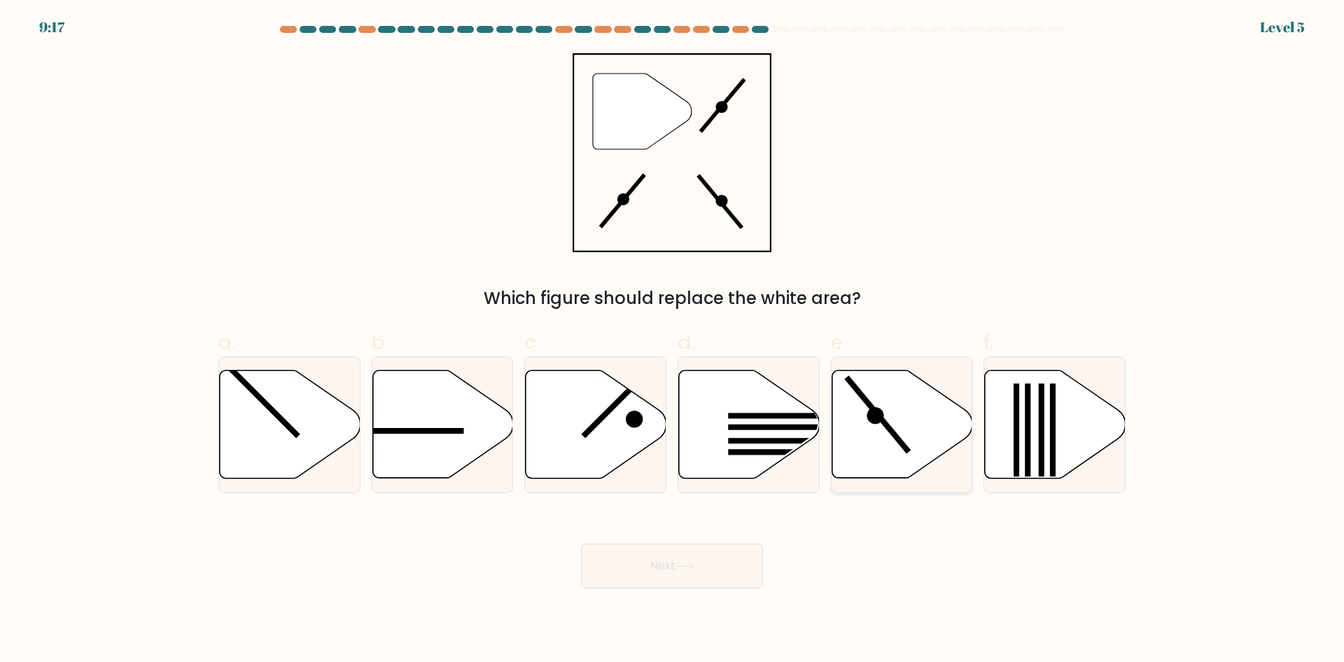
click at [883, 426] on icon at bounding box center [902, 424] width 141 height 108
click at [673, 340] on input "e." at bounding box center [672, 335] width 1 height 9
radio input "true"
click at [674, 559] on button "Next" at bounding box center [672, 565] width 182 height 45
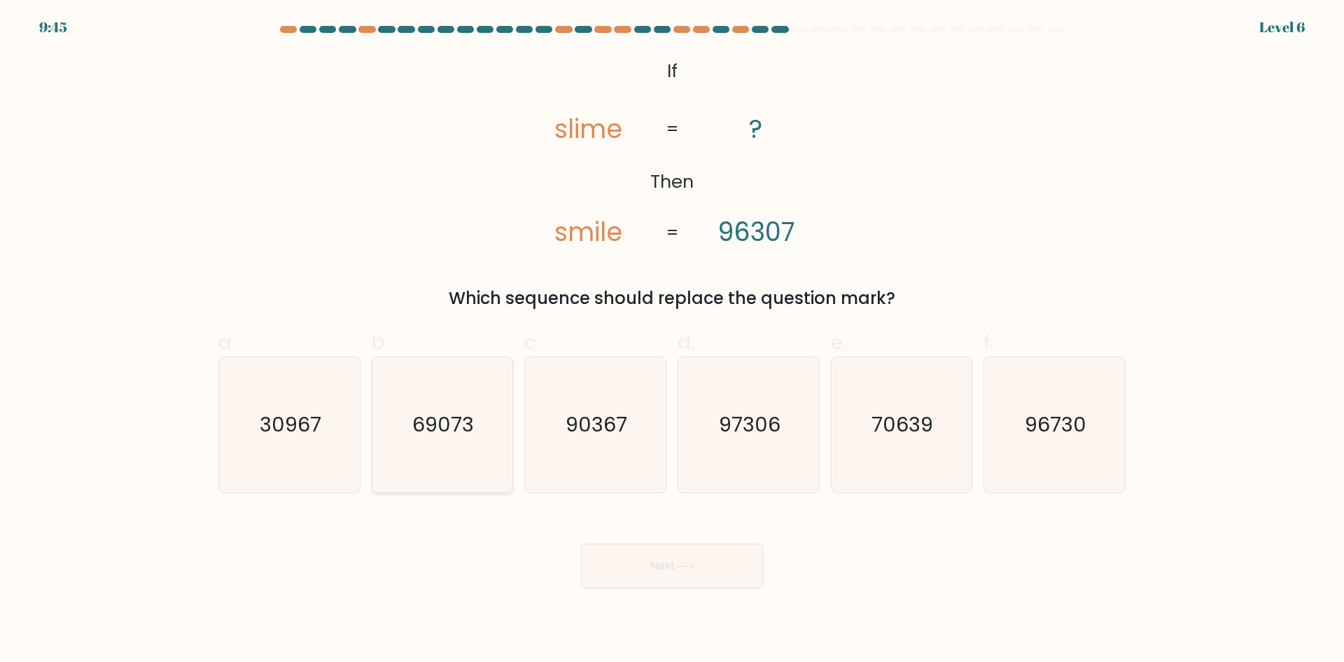
click at [472, 424] on text "69073" at bounding box center [444, 424] width 62 height 28
click at [672, 340] on input "b. 69073" at bounding box center [672, 335] width 1 height 9
radio input "true"
click at [672, 567] on button "Next" at bounding box center [672, 565] width 182 height 45
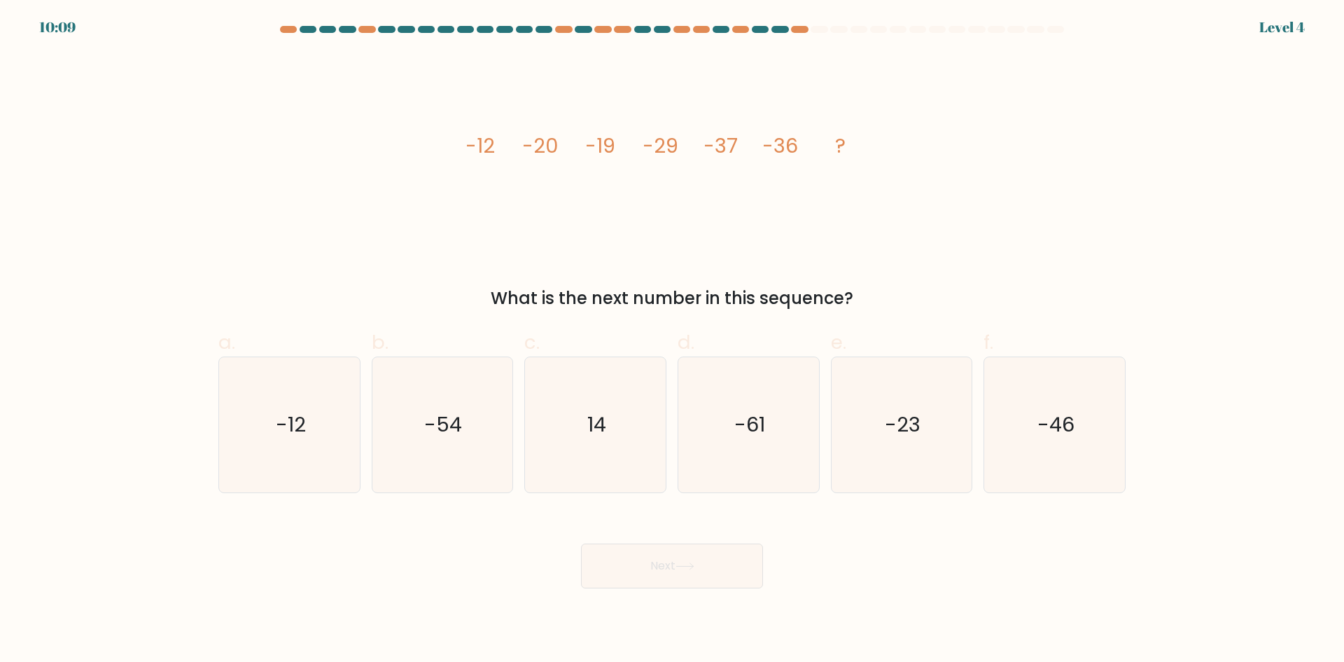
click at [1023, 286] on div "What is the next number in this sequence?" at bounding box center [672, 298] width 891 height 25
click at [1071, 465] on icon "-46" at bounding box center [1054, 424] width 135 height 135
click at [673, 340] on input "f. -46" at bounding box center [672, 335] width 1 height 9
radio input "true"
click at [690, 563] on icon at bounding box center [685, 566] width 19 height 8
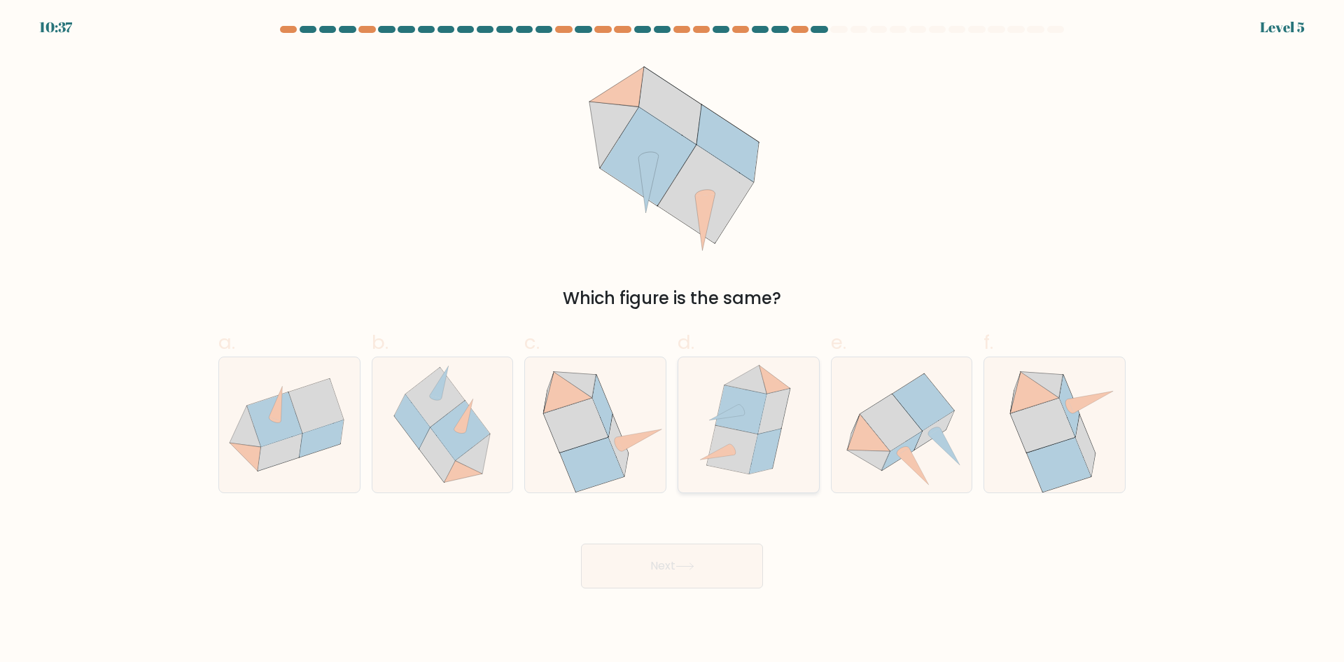
click at [740, 426] on icon at bounding box center [741, 409] width 51 height 48
click at [673, 340] on input "d." at bounding box center [672, 335] width 1 height 9
radio input "true"
click at [679, 579] on button "Next" at bounding box center [672, 565] width 182 height 45
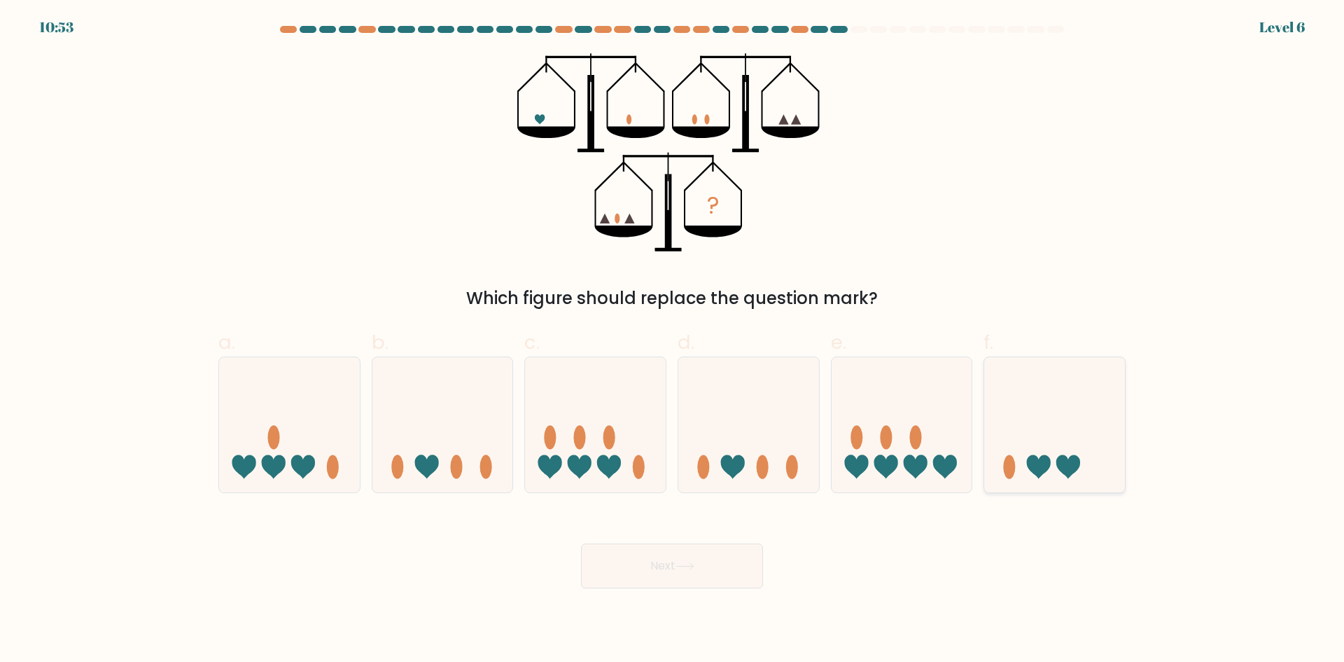
click at [1069, 472] on icon at bounding box center [1069, 467] width 24 height 24
click at [673, 340] on input "f." at bounding box center [672, 335] width 1 height 9
radio input "true"
click at [734, 571] on button "Next" at bounding box center [672, 565] width 182 height 45
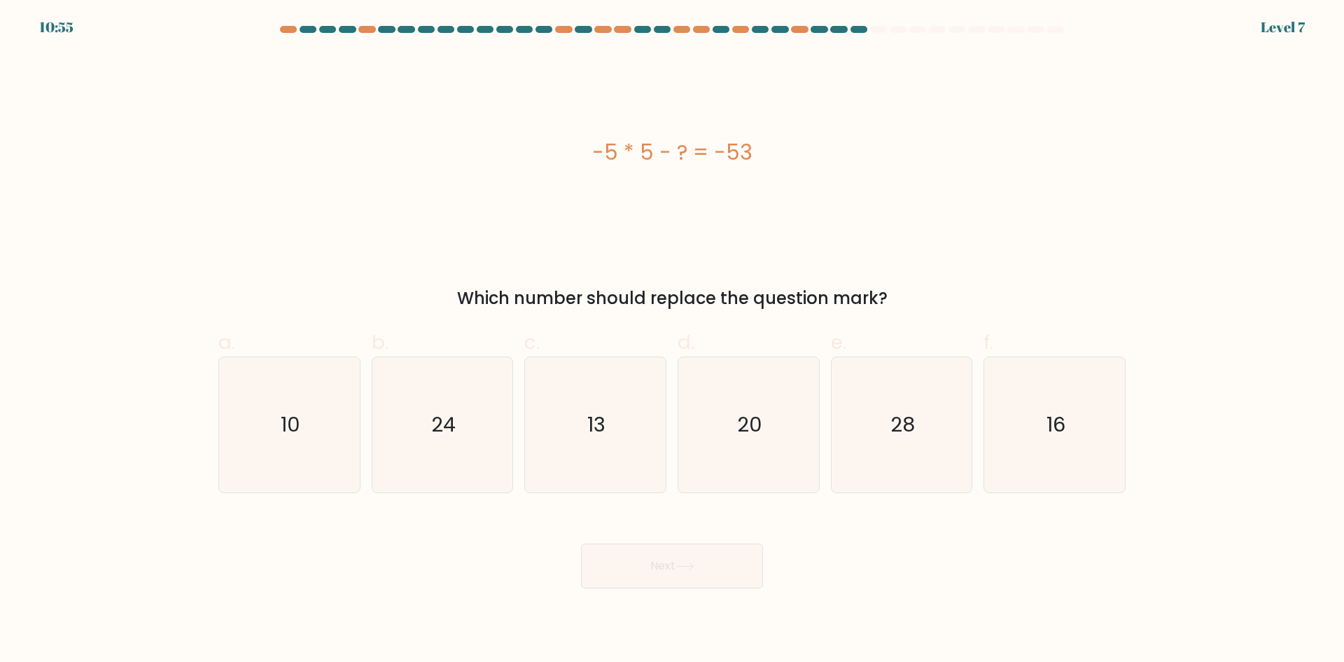
click at [772, 236] on div "-5 * 5 - ? = -53" at bounding box center [671, 152] width 907 height 199
click at [792, 445] on icon "20" at bounding box center [748, 424] width 135 height 135
click at [673, 340] on input "d. 20" at bounding box center [672, 335] width 1 height 9
radio input "true"
click at [697, 571] on button "Next" at bounding box center [672, 565] width 182 height 45
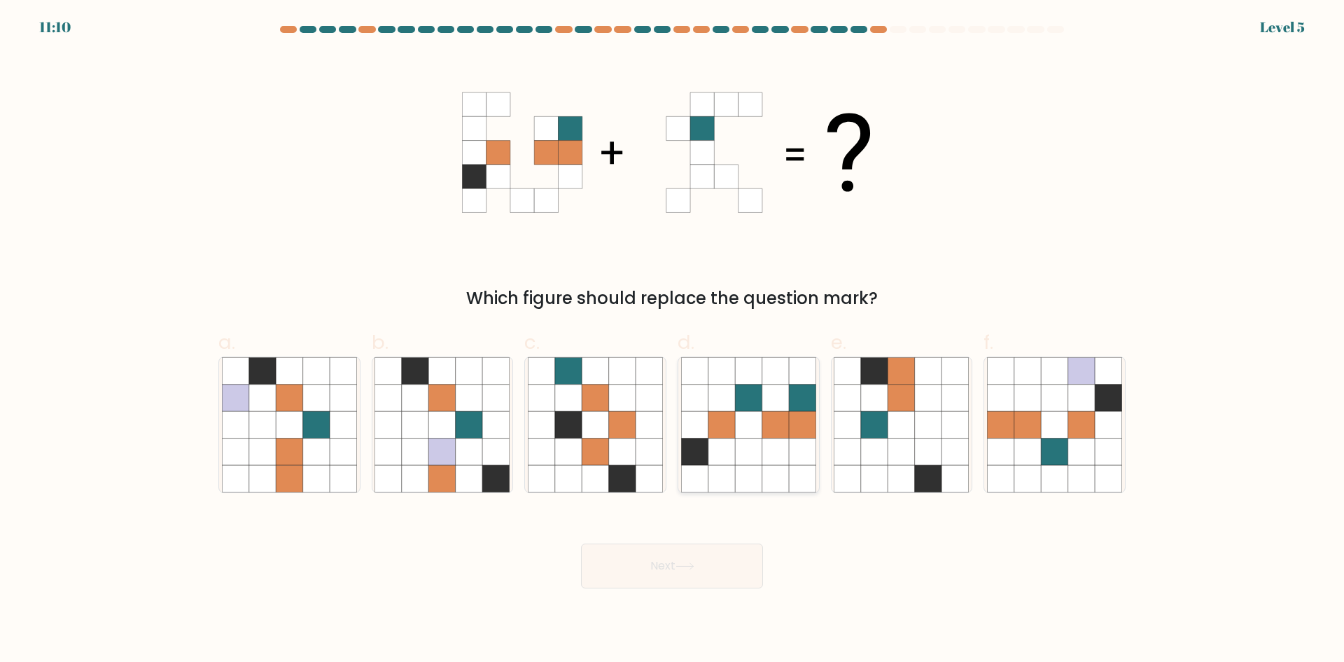
click at [785, 435] on icon at bounding box center [776, 424] width 27 height 27
click at [673, 340] on input "d." at bounding box center [672, 335] width 1 height 9
radio input "true"
click at [683, 568] on icon at bounding box center [685, 566] width 19 height 8
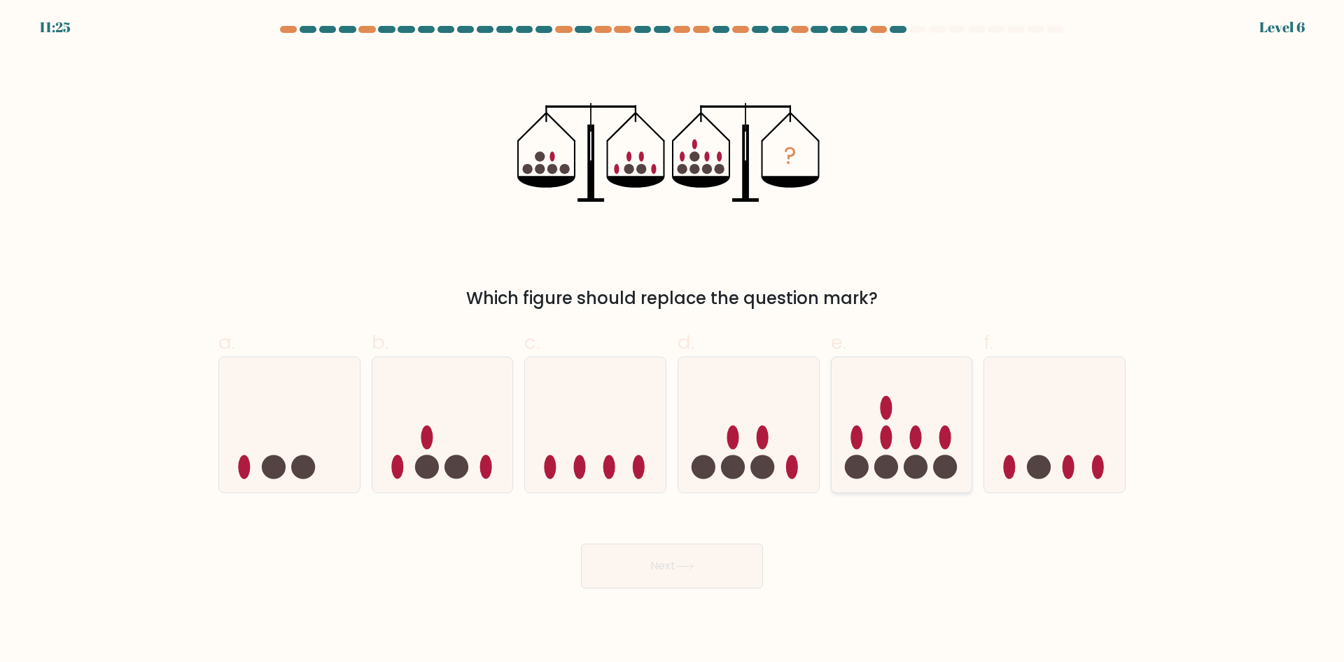
click at [884, 424] on icon at bounding box center [902, 424] width 141 height 116
click at [673, 340] on input "e." at bounding box center [672, 335] width 1 height 9
radio input "true"
click at [721, 562] on button "Next" at bounding box center [672, 565] width 182 height 45
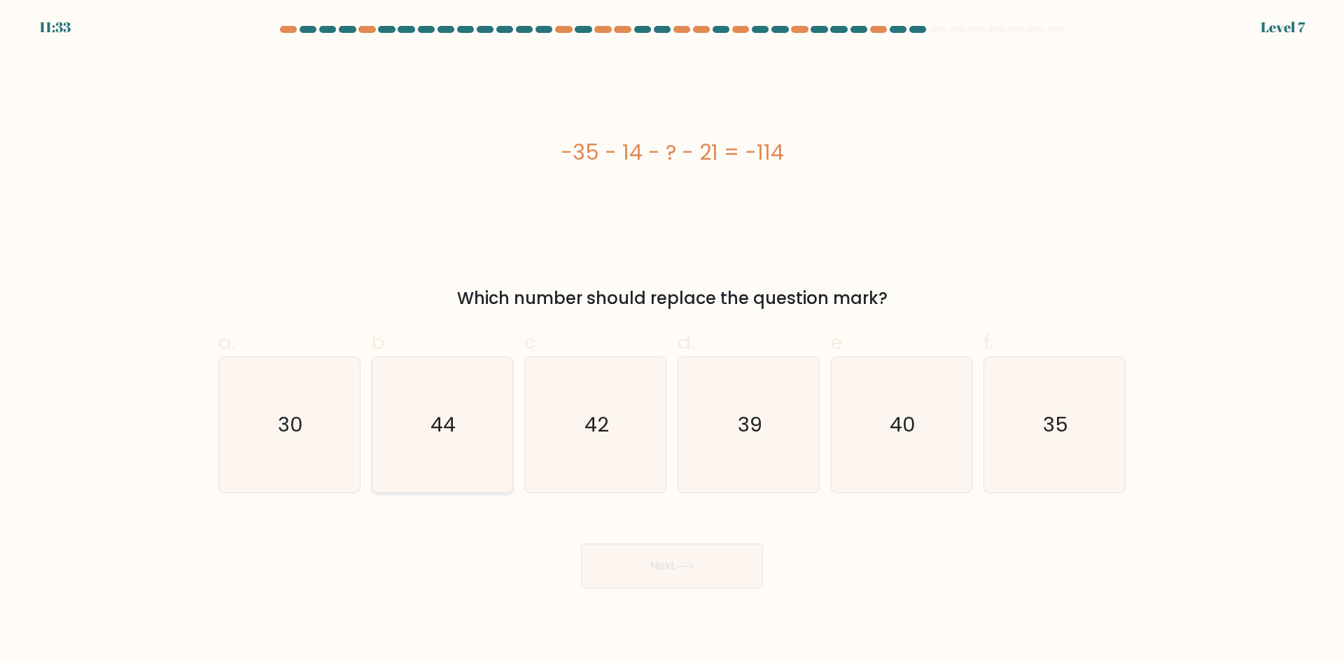
click at [475, 396] on icon "44" at bounding box center [442, 424] width 135 height 135
click at [672, 340] on input "b. 44" at bounding box center [672, 335] width 1 height 9
radio input "true"
click at [683, 554] on button "Next" at bounding box center [672, 565] width 182 height 45
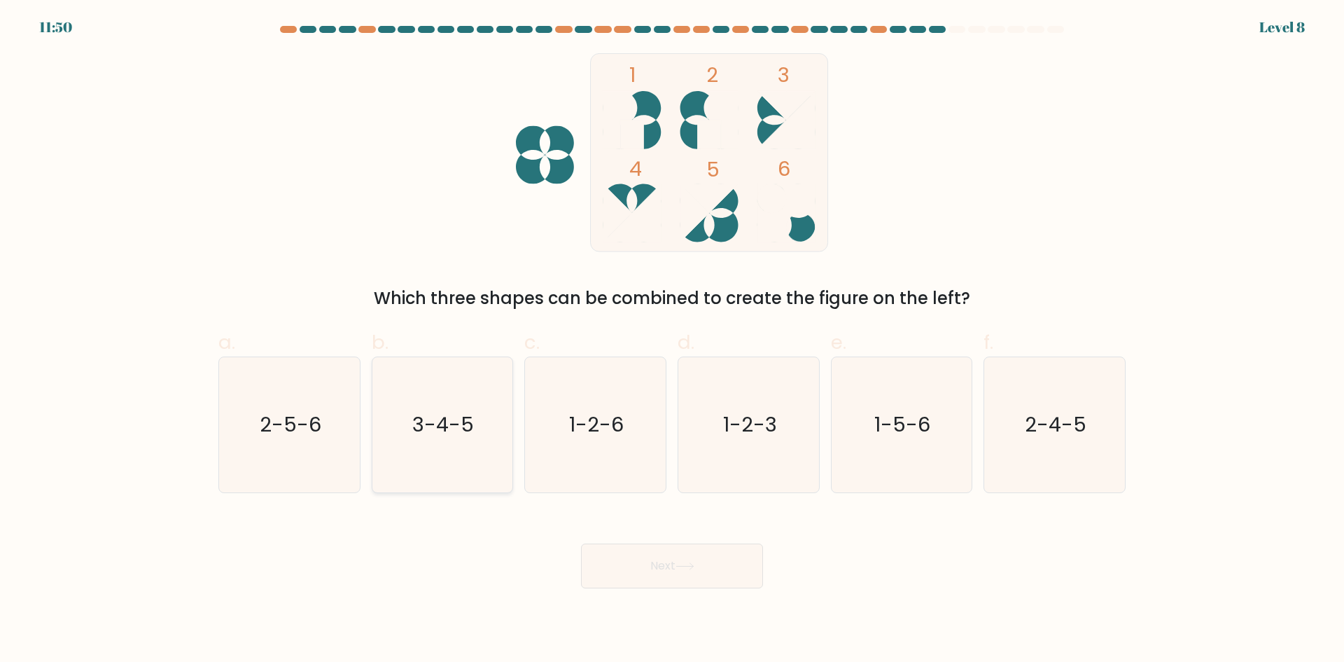
click at [461, 445] on icon "3-4-5" at bounding box center [442, 424] width 135 height 135
click at [672, 340] on input "b. 3-4-5" at bounding box center [672, 335] width 1 height 9
radio input "true"
drag, startPoint x: 613, startPoint y: 369, endPoint x: 623, endPoint y: 401, distance: 33.2
click at [613, 370] on icon "1-2-6" at bounding box center [595, 424] width 135 height 135
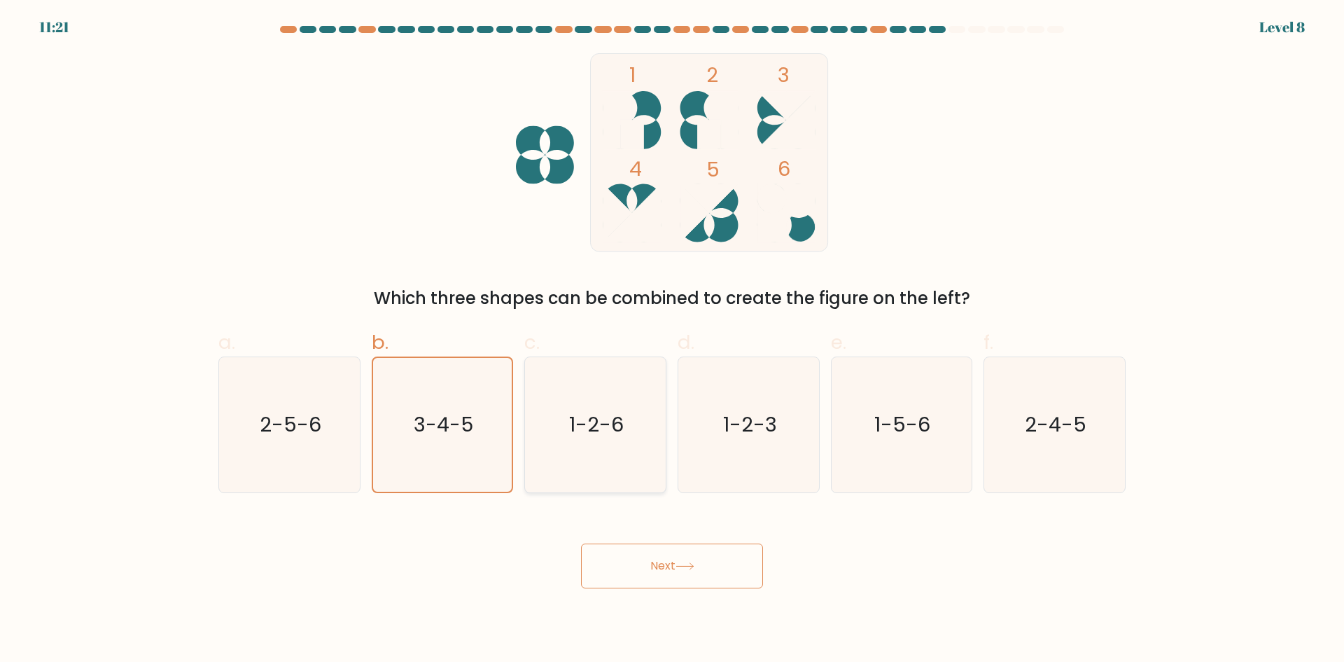
click at [672, 340] on input "c. 1-2-6" at bounding box center [672, 335] width 1 height 9
radio input "true"
click at [695, 592] on body "11:20 Level 8" at bounding box center [672, 331] width 1344 height 662
click at [699, 585] on button "Next" at bounding box center [672, 565] width 182 height 45
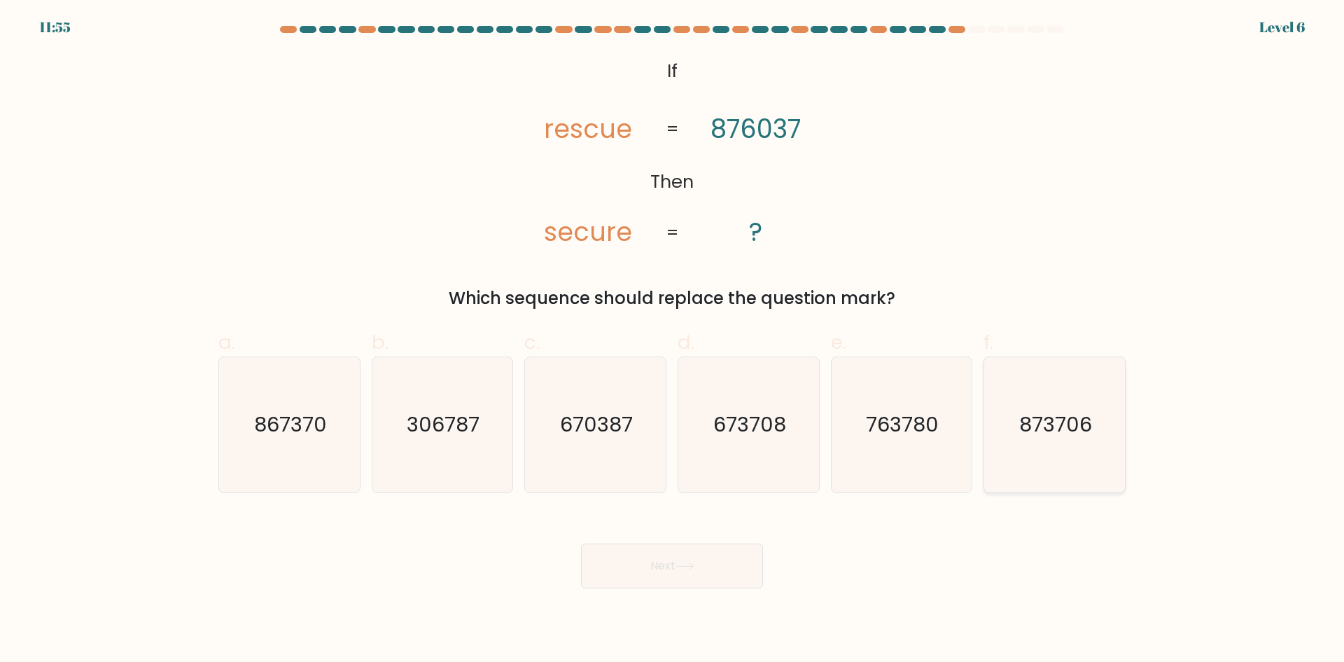
click at [1019, 419] on icon "873706" at bounding box center [1054, 424] width 135 height 135
click at [673, 340] on input "f. 873706" at bounding box center [672, 335] width 1 height 9
radio input "true"
click at [645, 573] on button "Next" at bounding box center [672, 565] width 182 height 45
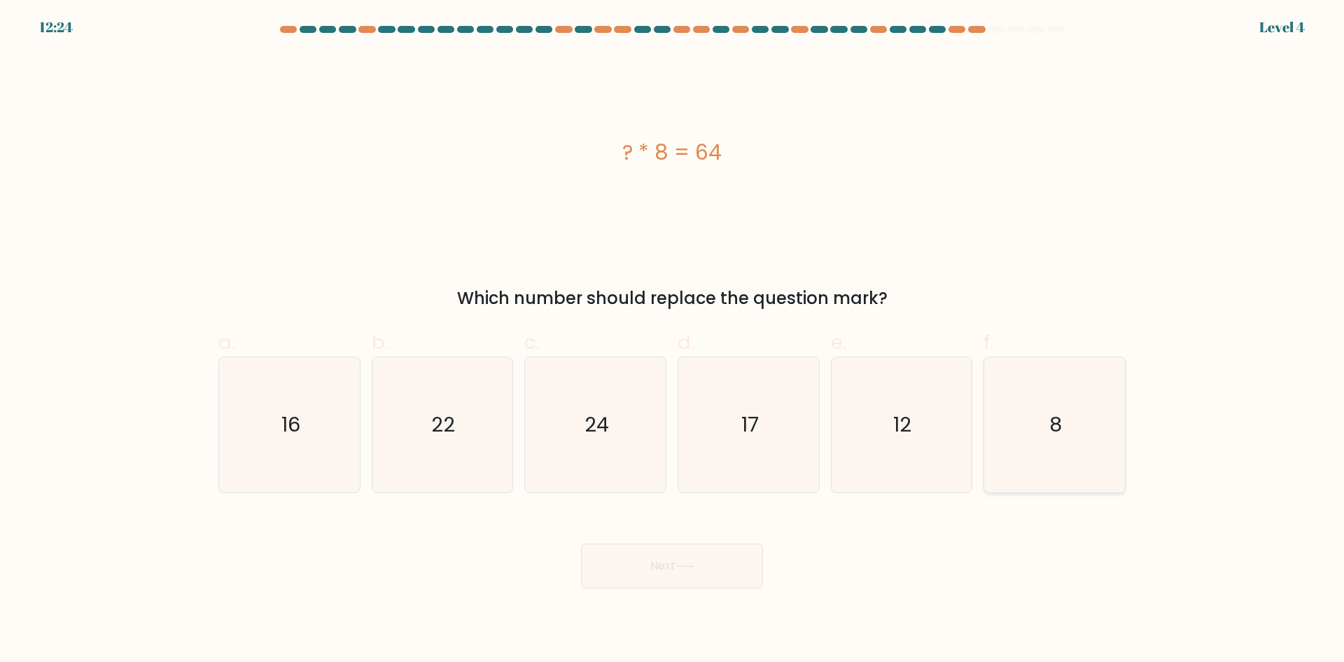
drag, startPoint x: 1043, startPoint y: 401, endPoint x: 1022, endPoint y: 422, distance: 29.2
click at [1043, 401] on icon "8" at bounding box center [1054, 424] width 135 height 135
click at [673, 340] on input "f. 8" at bounding box center [672, 335] width 1 height 9
radio input "true"
click at [695, 575] on button "Next" at bounding box center [672, 565] width 182 height 45
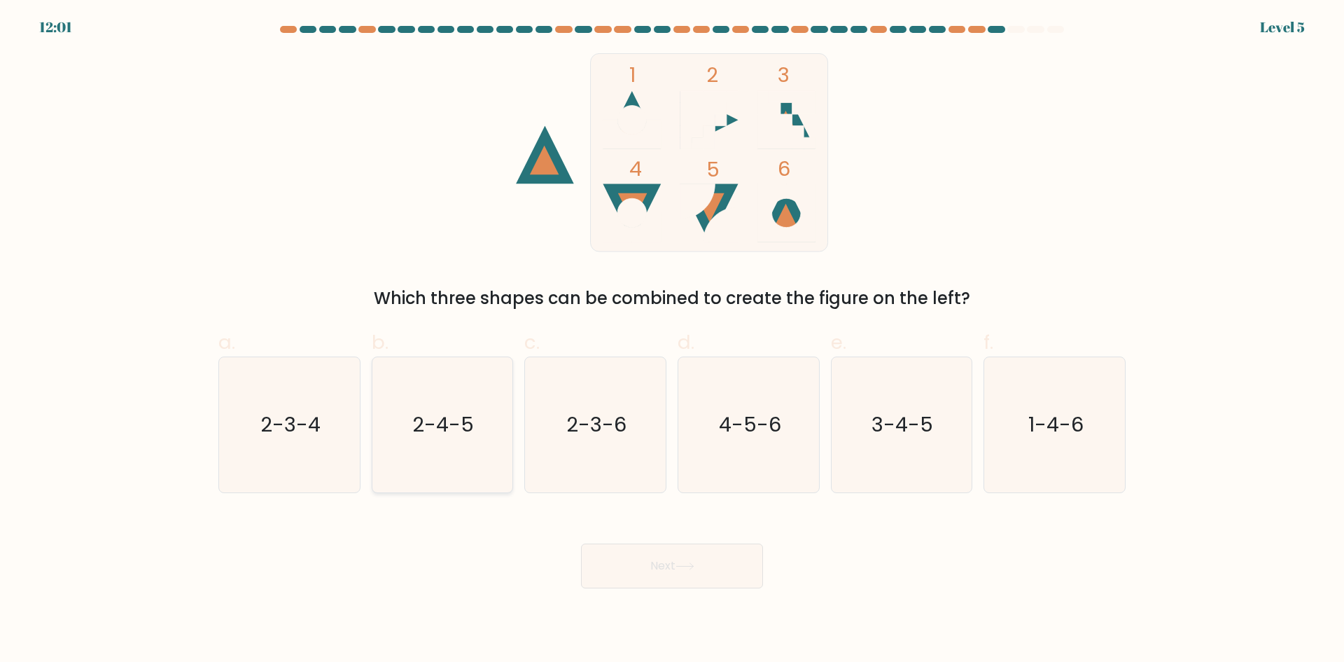
drag, startPoint x: 422, startPoint y: 434, endPoint x: 442, endPoint y: 427, distance: 20.8
click at [430, 429] on text "2-4-5" at bounding box center [444, 424] width 62 height 28
click at [672, 340] on input "b. 2-4-5" at bounding box center [672, 335] width 1 height 9
radio input "true"
click at [644, 555] on button "Next" at bounding box center [672, 565] width 182 height 45
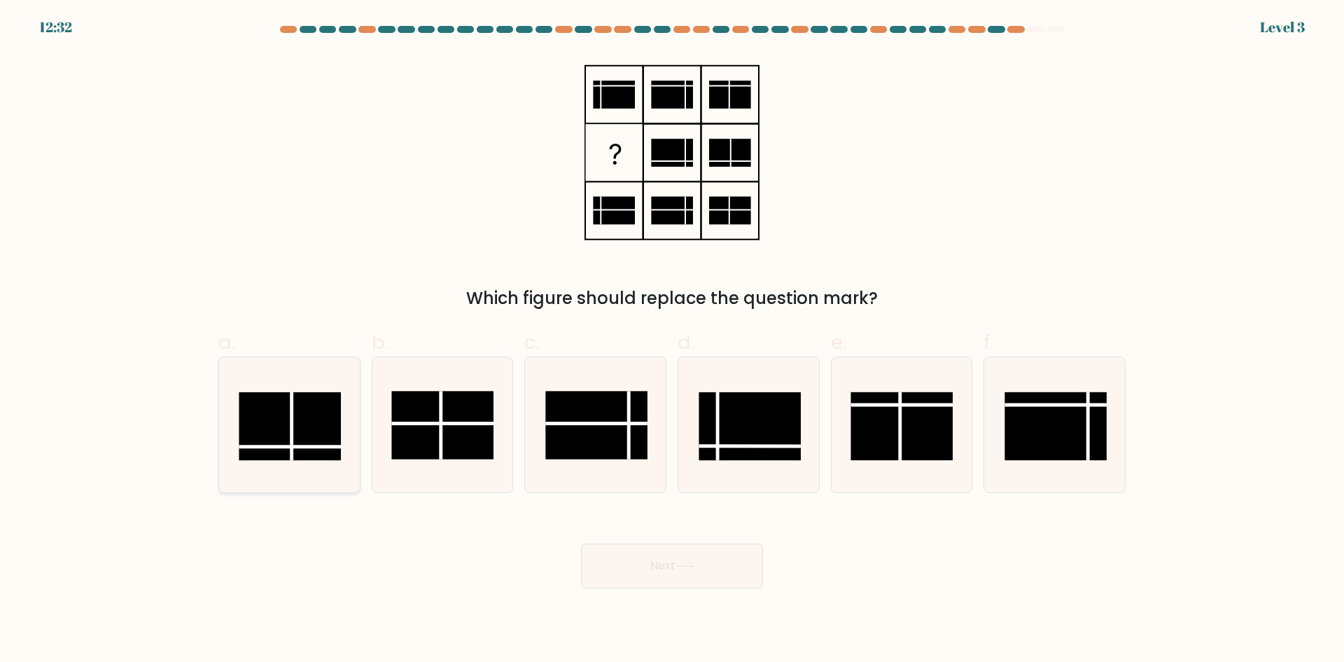
click at [297, 419] on rect at bounding box center [290, 426] width 102 height 68
click at [672, 340] on input "a." at bounding box center [672, 335] width 1 height 9
radio input "true"
click at [748, 427] on rect at bounding box center [750, 426] width 102 height 68
click at [673, 340] on input "d." at bounding box center [672, 335] width 1 height 9
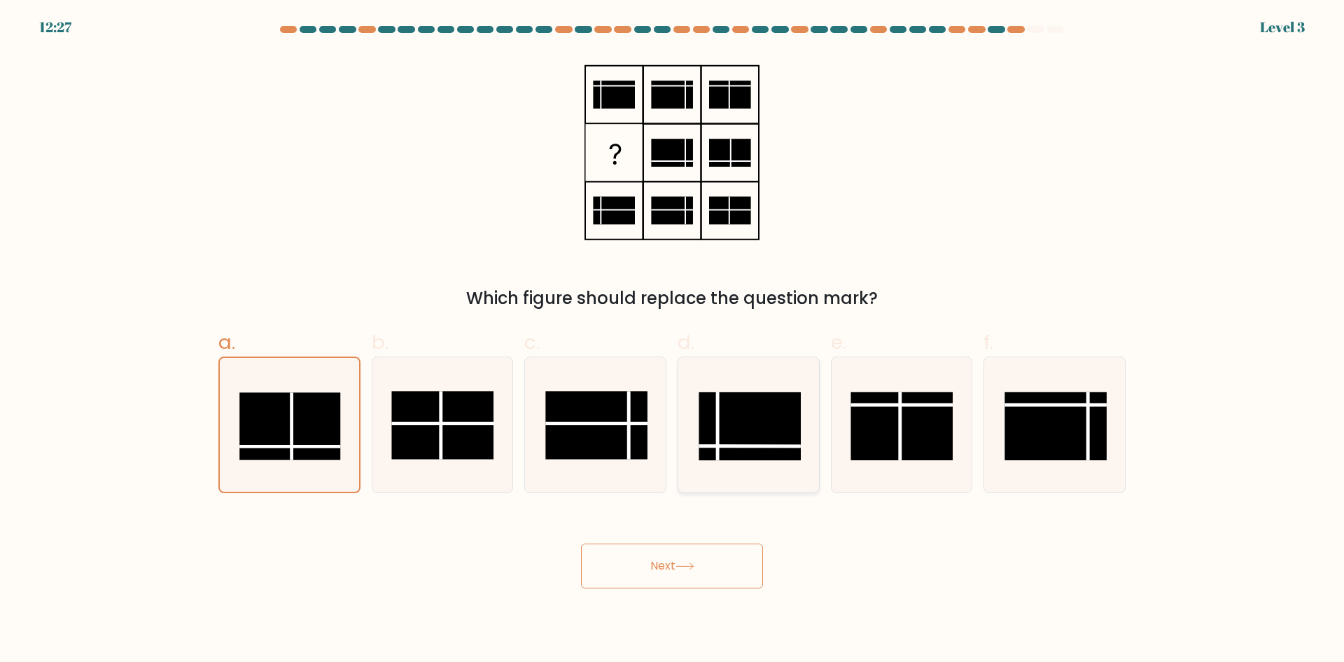
radio input "true"
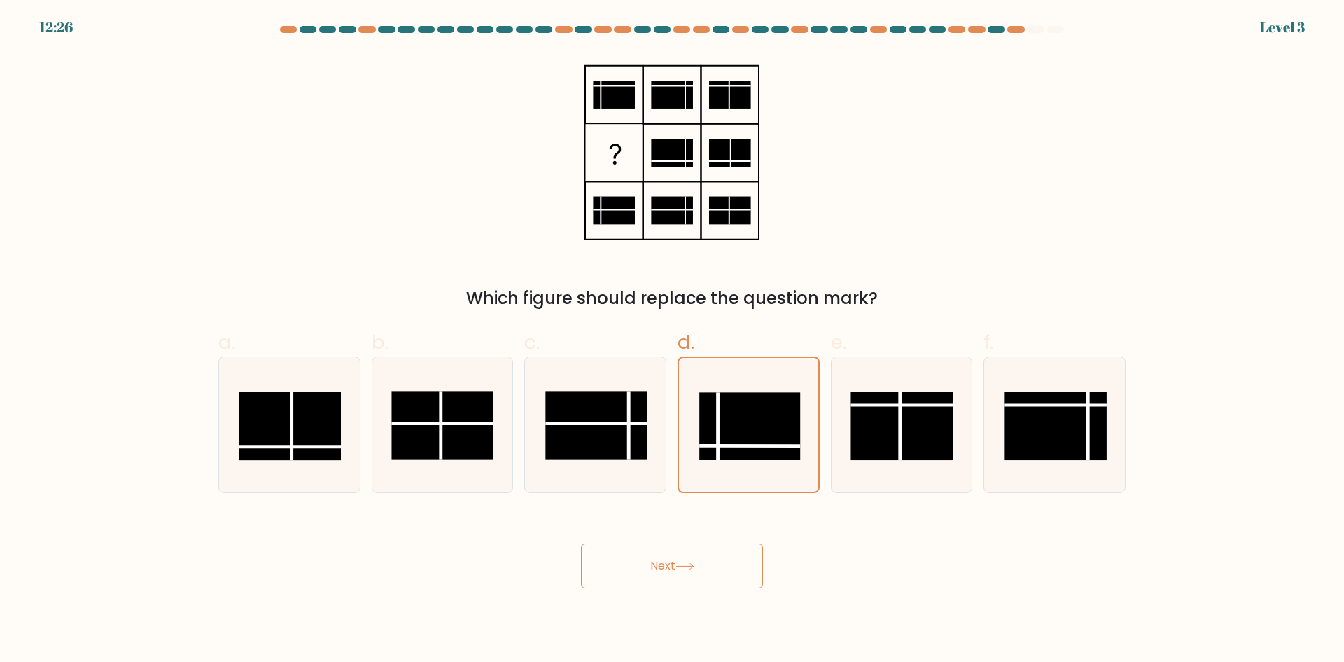
click at [680, 576] on button "Next" at bounding box center [672, 565] width 182 height 45
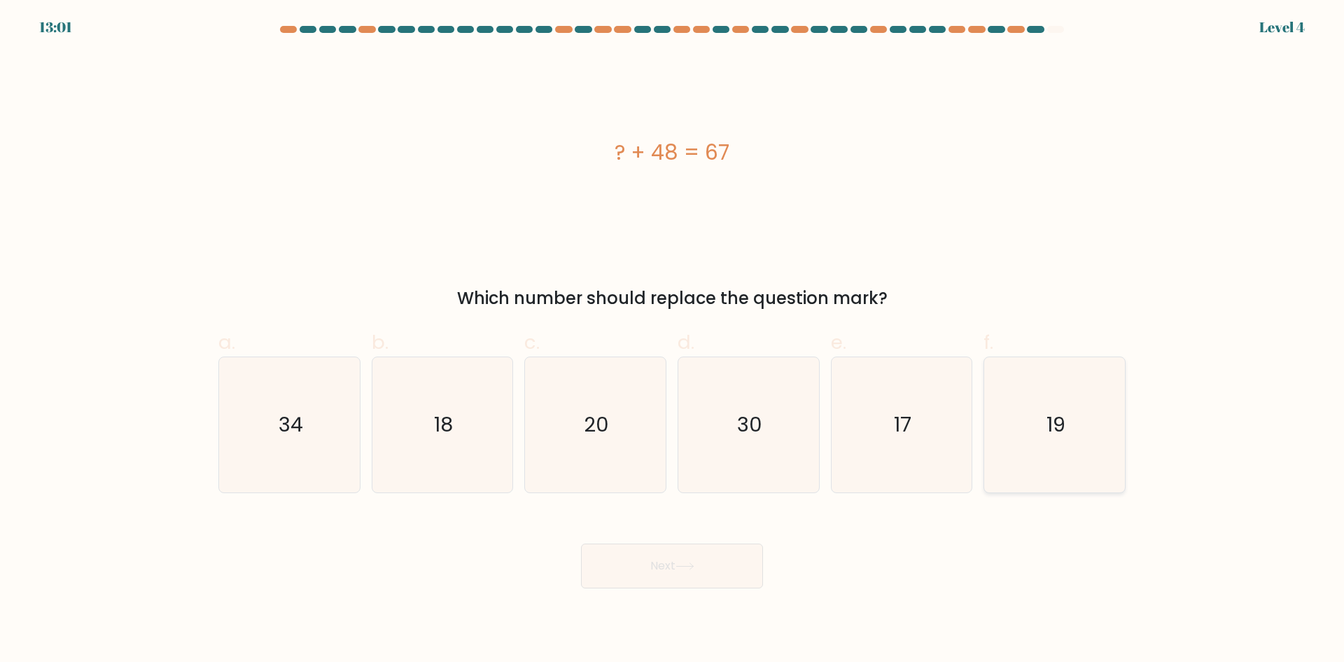
click at [1036, 429] on icon "19" at bounding box center [1054, 424] width 135 height 135
click at [673, 340] on input "f. 19" at bounding box center [672, 335] width 1 height 9
radio input "true"
click at [686, 562] on icon at bounding box center [685, 566] width 19 height 8
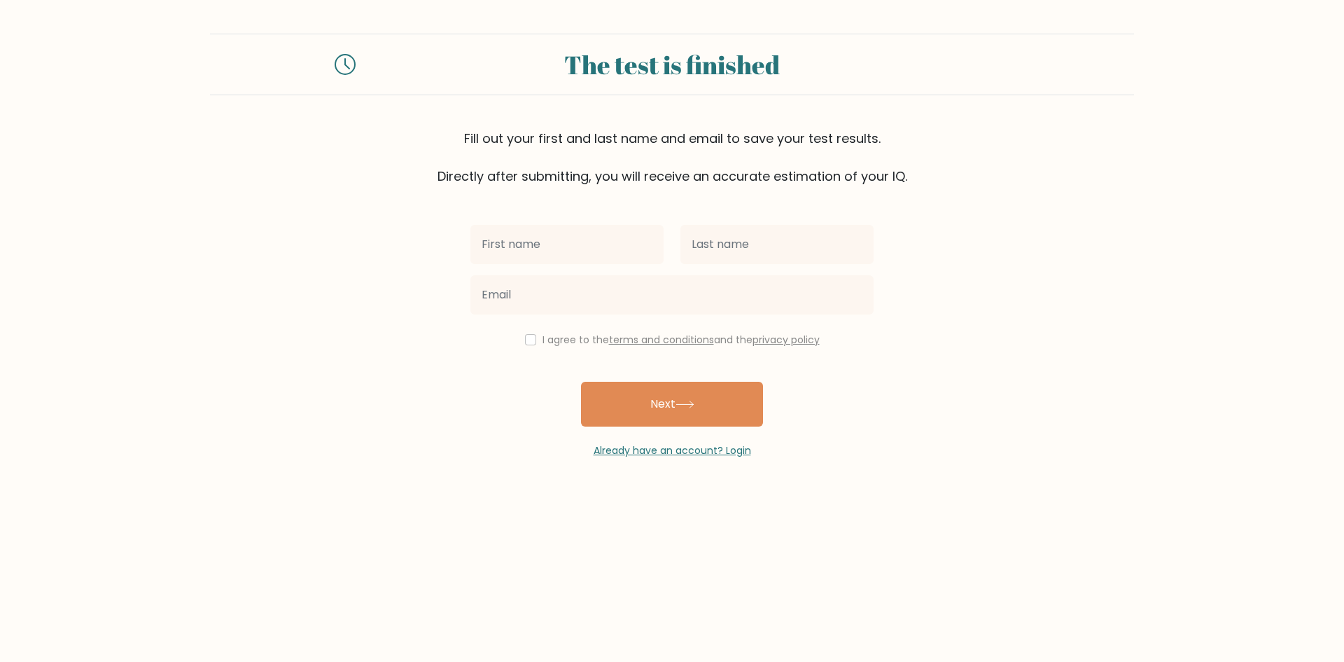
click at [545, 240] on input "text" at bounding box center [567, 244] width 193 height 39
click at [635, 255] on input "[PERSON_NAME]" at bounding box center [567, 244] width 193 height 39
type input "Pocholo"
type input "Aniel"
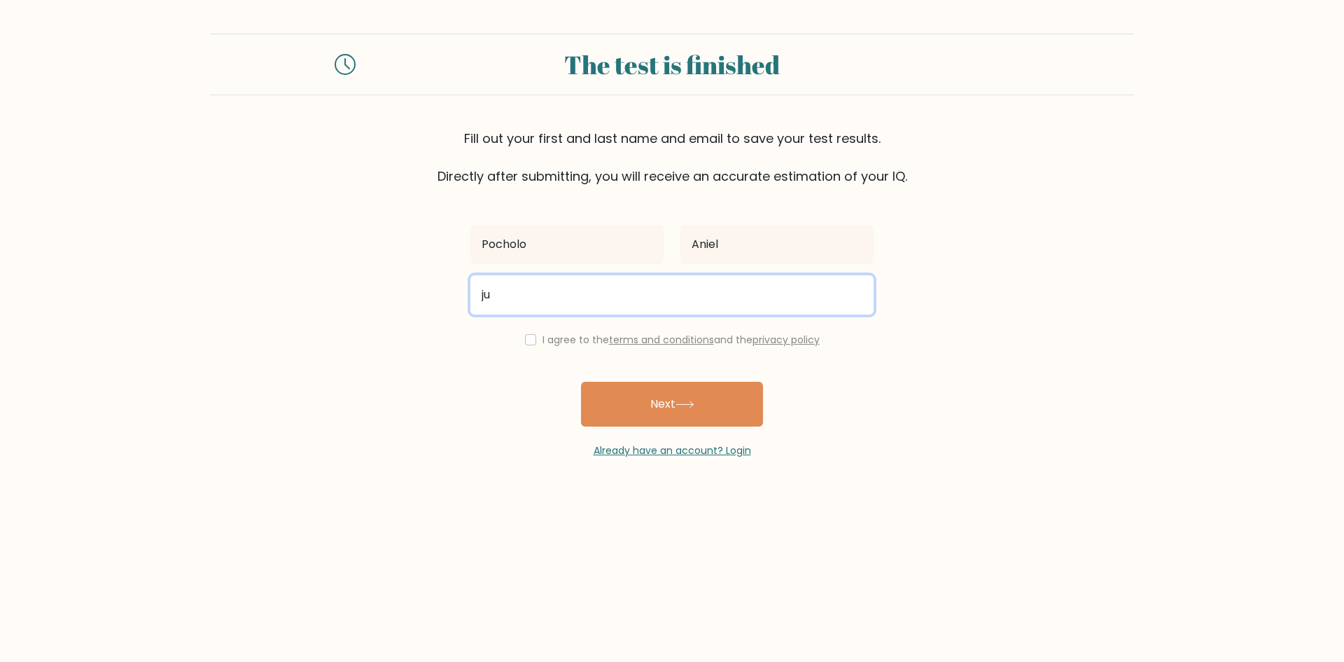
type input "julianaaniel0@gmail.com"
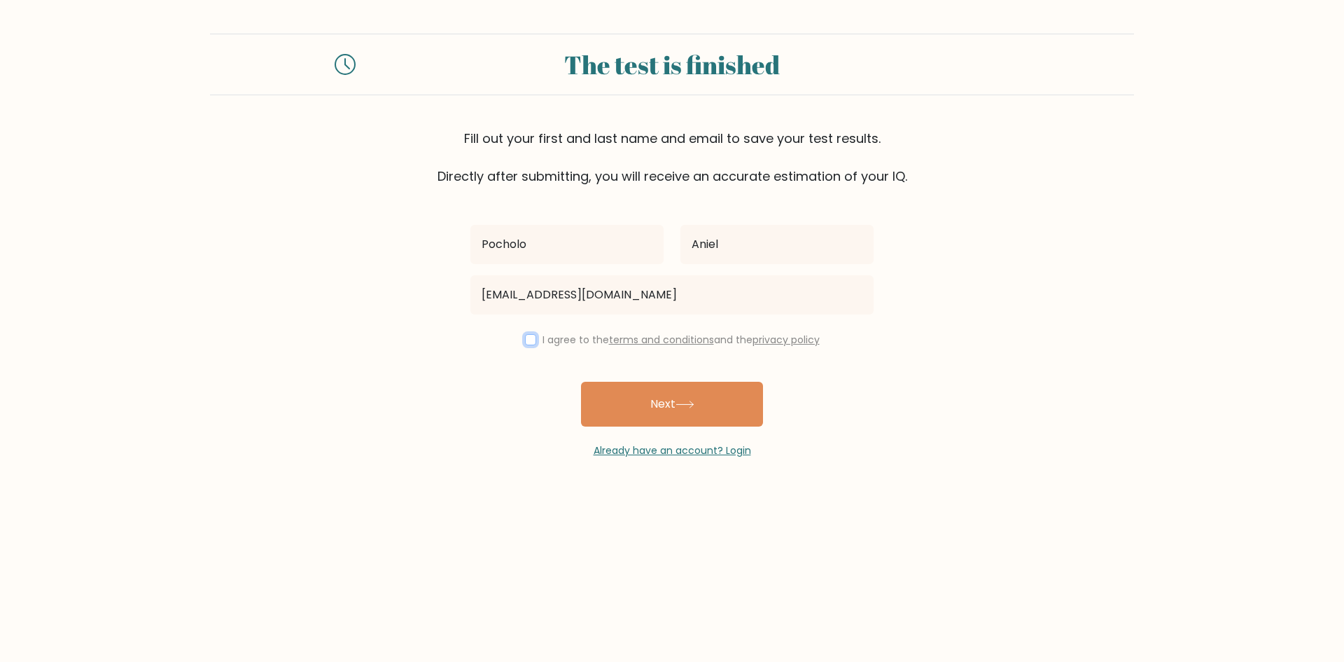
click at [529, 340] on input "checkbox" at bounding box center [530, 339] width 11 height 11
checkbox input "true"
click at [681, 397] on button "Next" at bounding box center [672, 404] width 182 height 45
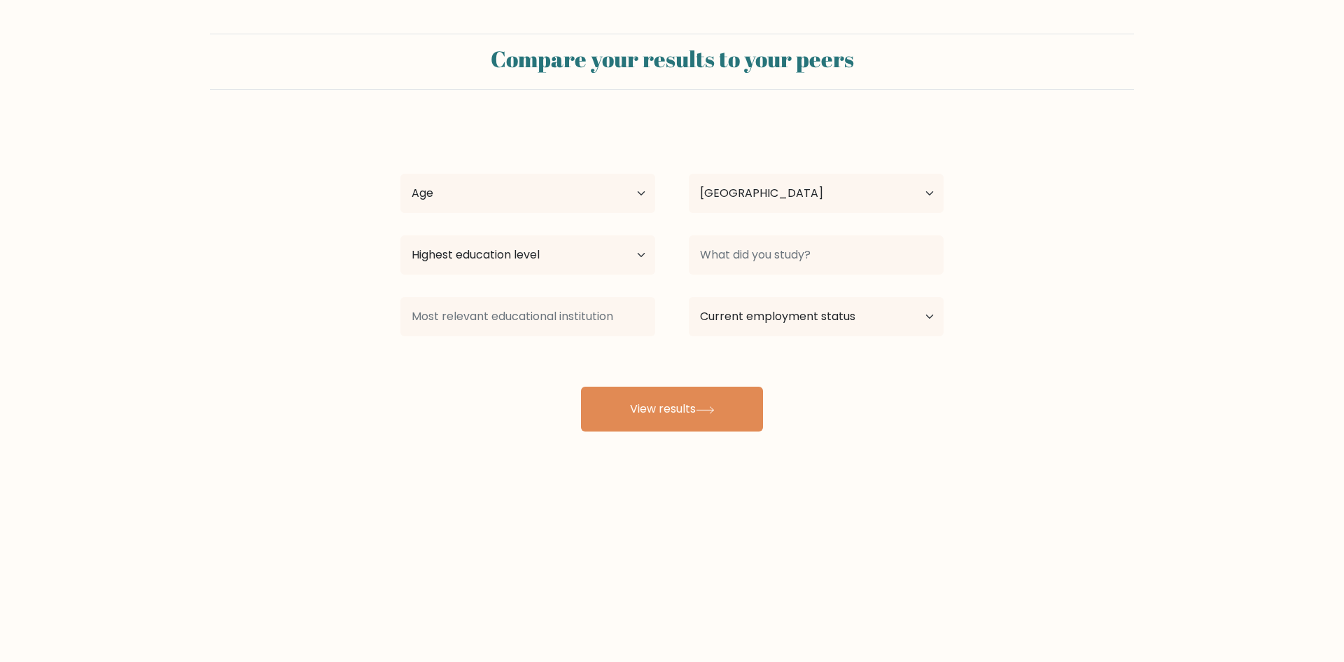
select select "PH"
click at [619, 261] on select "Highest education level No schooling Primary Lower Secondary Upper Secondary Oc…" at bounding box center [528, 254] width 255 height 39
select select "upper_secondary"
click at [401, 235] on select "Highest education level No schooling Primary Lower Secondary Upper Secondary Oc…" at bounding box center [528, 254] width 255 height 39
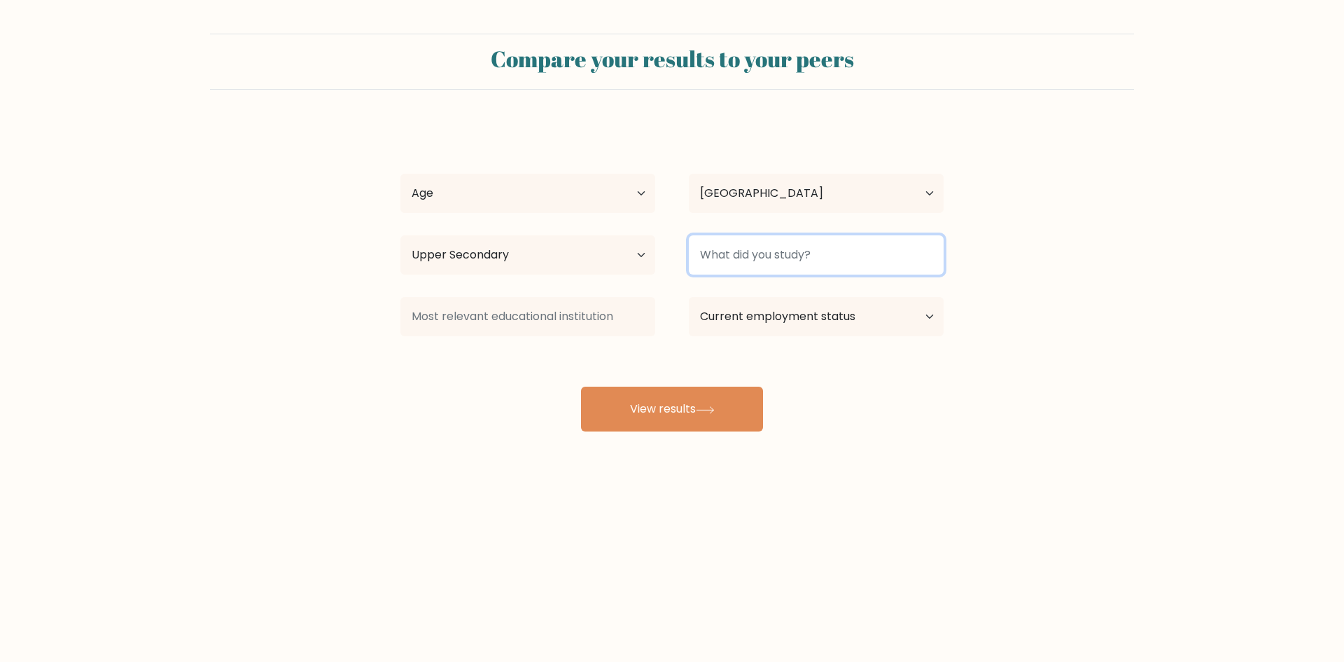
click at [789, 256] on input at bounding box center [816, 254] width 255 height 39
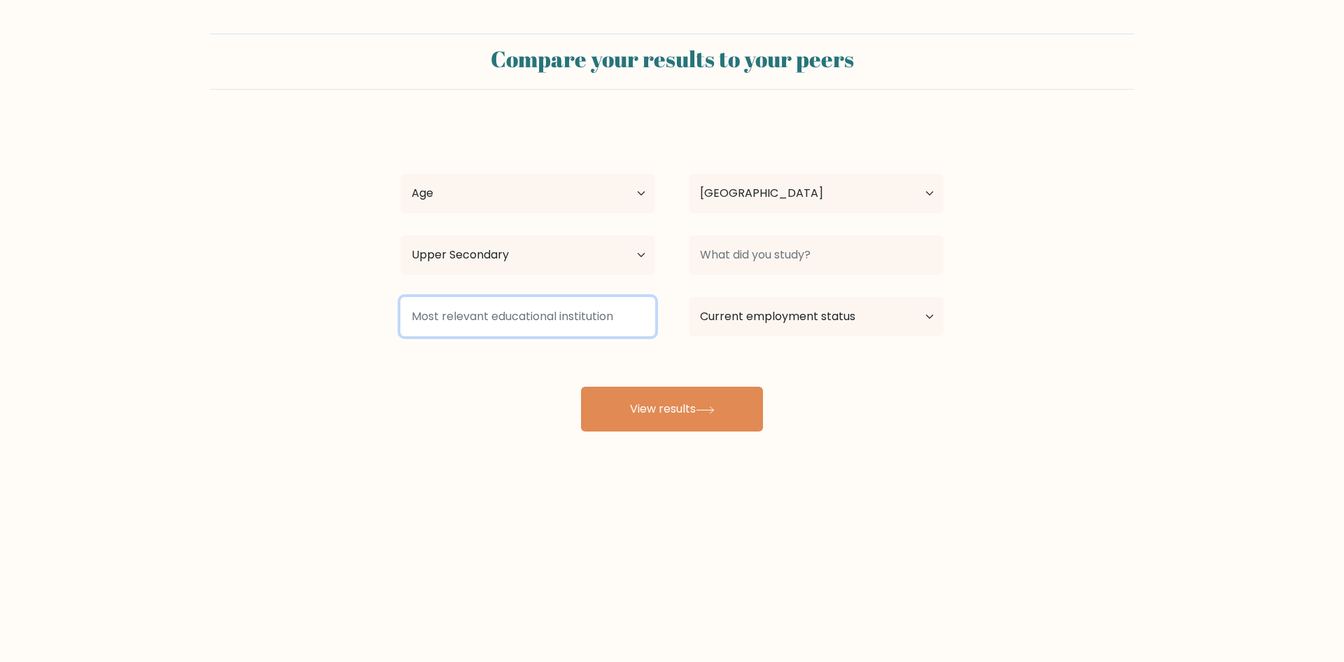
click at [622, 321] on input at bounding box center [528, 316] width 255 height 39
click at [784, 320] on select "Current employment status Employed Student Retired Other / prefer not to answer" at bounding box center [816, 316] width 255 height 39
select select "other"
click at [689, 297] on select "Current employment status Employed Student Retired Other / prefer not to answer" at bounding box center [816, 316] width 255 height 39
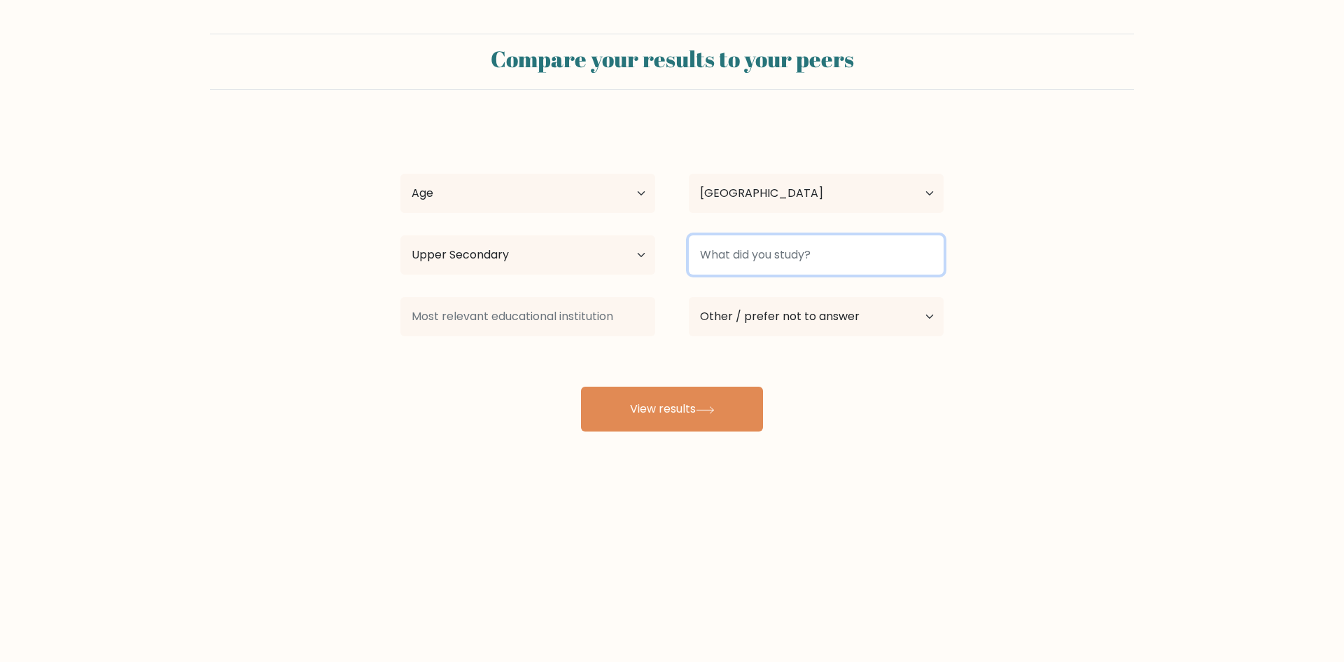
click at [725, 263] on input at bounding box center [816, 254] width 255 height 39
type input "N/A"
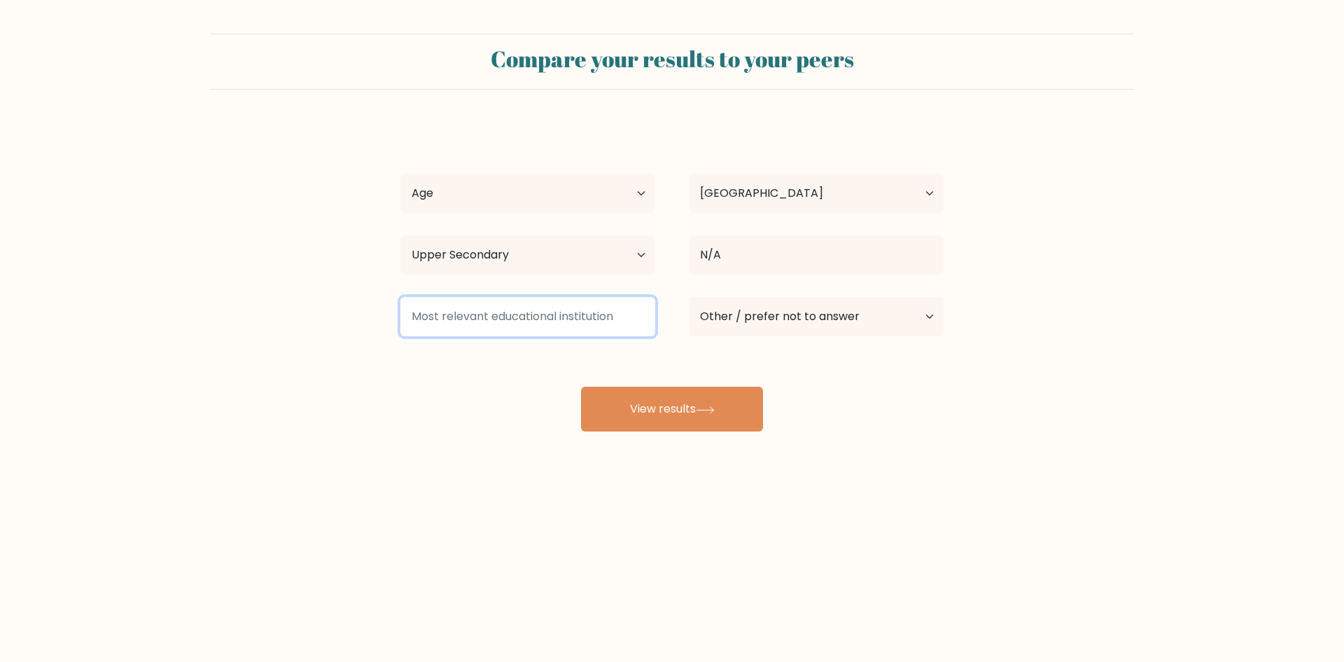
drag, startPoint x: 534, startPoint y: 321, endPoint x: 727, endPoint y: 326, distance: 193.3
click at [534, 320] on input at bounding box center [528, 316] width 255 height 39
type input "ALS"
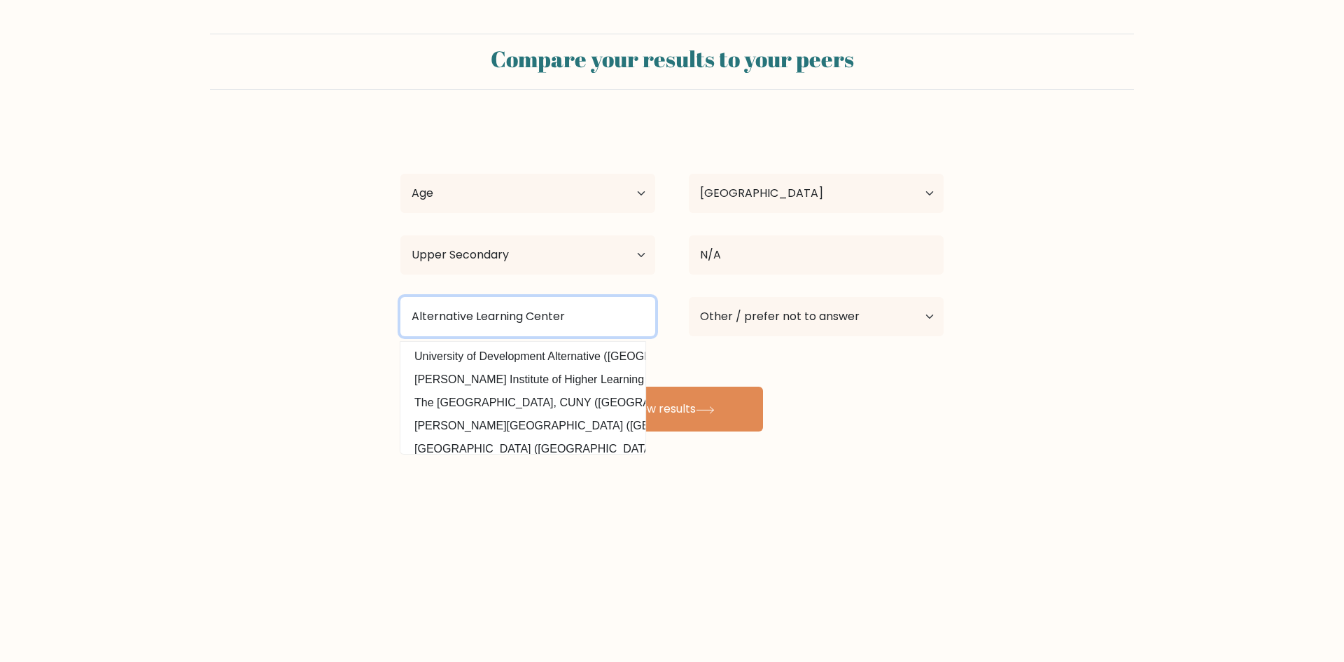
type input "Alternative Learning Center"
click at [501, 502] on div "Compare your results to your peers Pocholo Aniel Age Under 18 years old 18-24 y…" at bounding box center [672, 265] width 1344 height 531
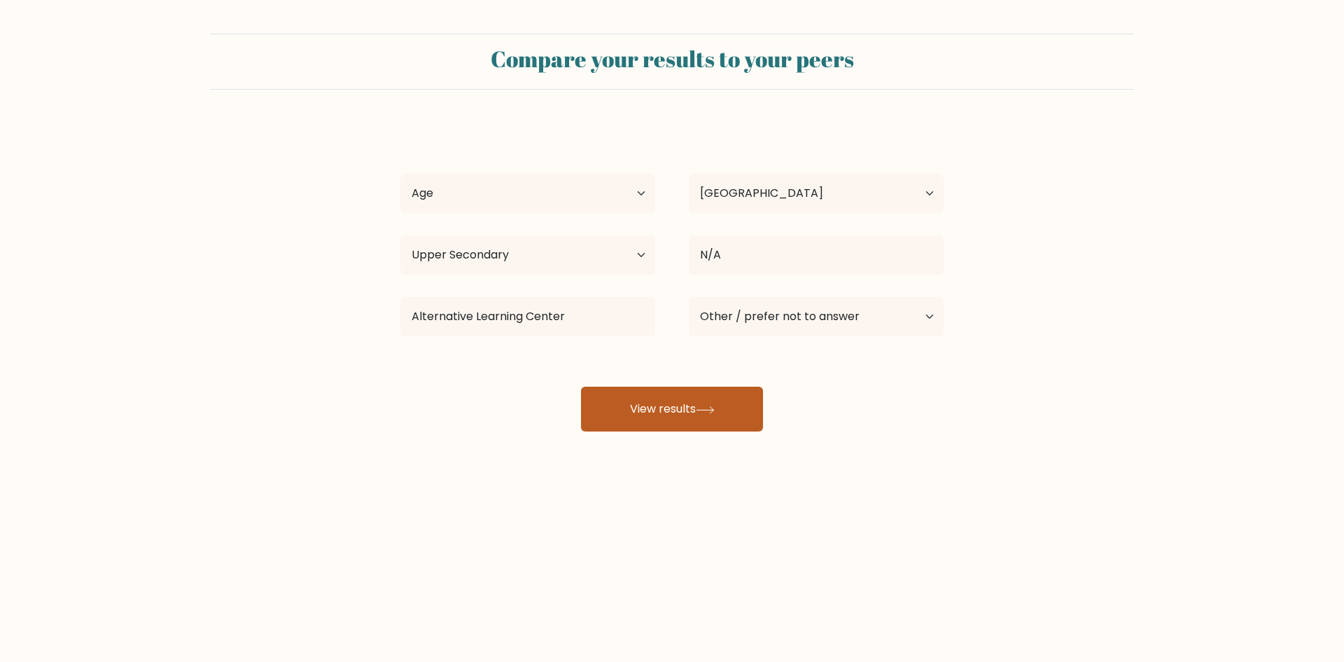
click at [688, 413] on button "View results" at bounding box center [672, 409] width 182 height 45
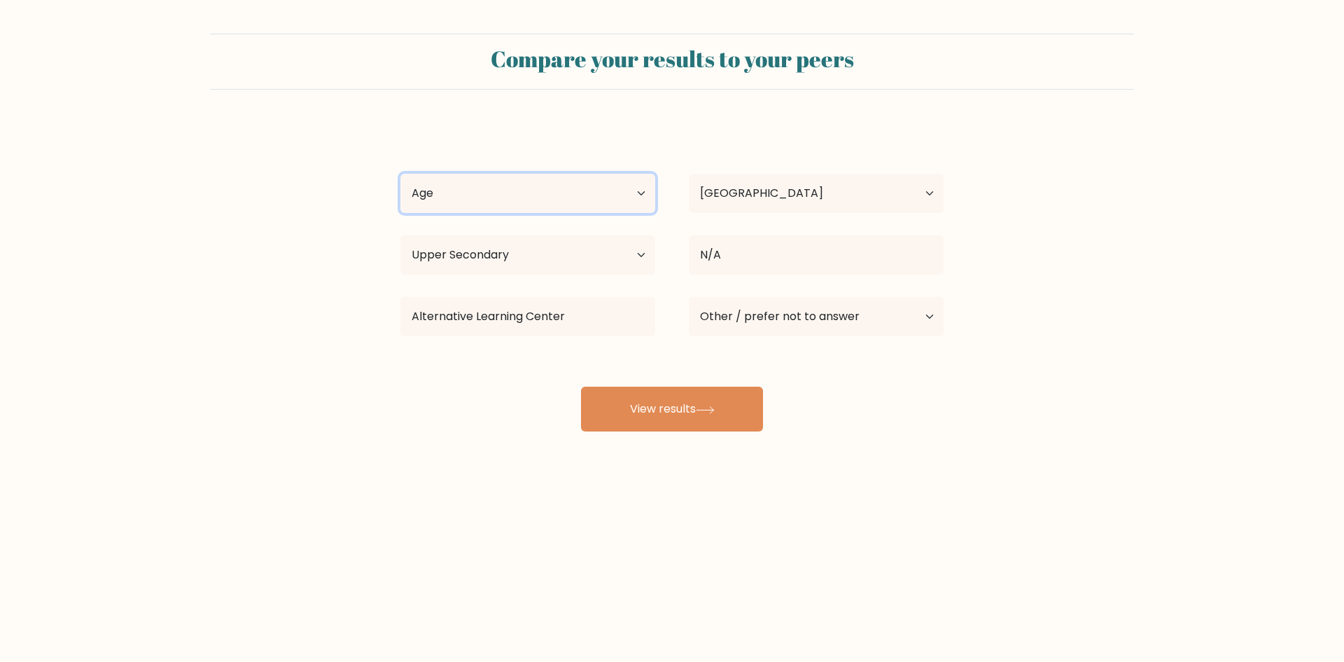
click at [517, 201] on select "Age Under 18 years old 18-24 years old 25-34 years old 35-44 years old 45-54 ye…" at bounding box center [528, 193] width 255 height 39
select select "25_34"
click at [401, 174] on select "Age Under 18 years old 18-24 years old 25-34 years old 35-44 years old 45-54 ye…" at bounding box center [528, 193] width 255 height 39
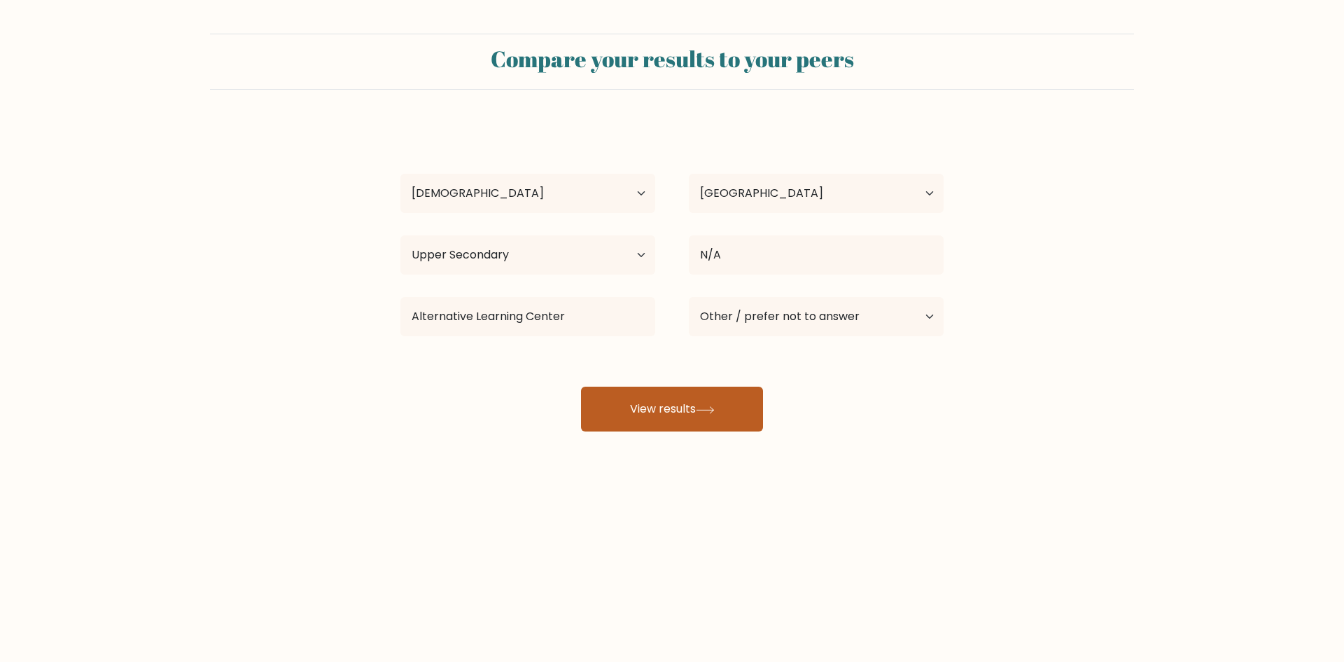
click at [634, 402] on button "View results" at bounding box center [672, 409] width 182 height 45
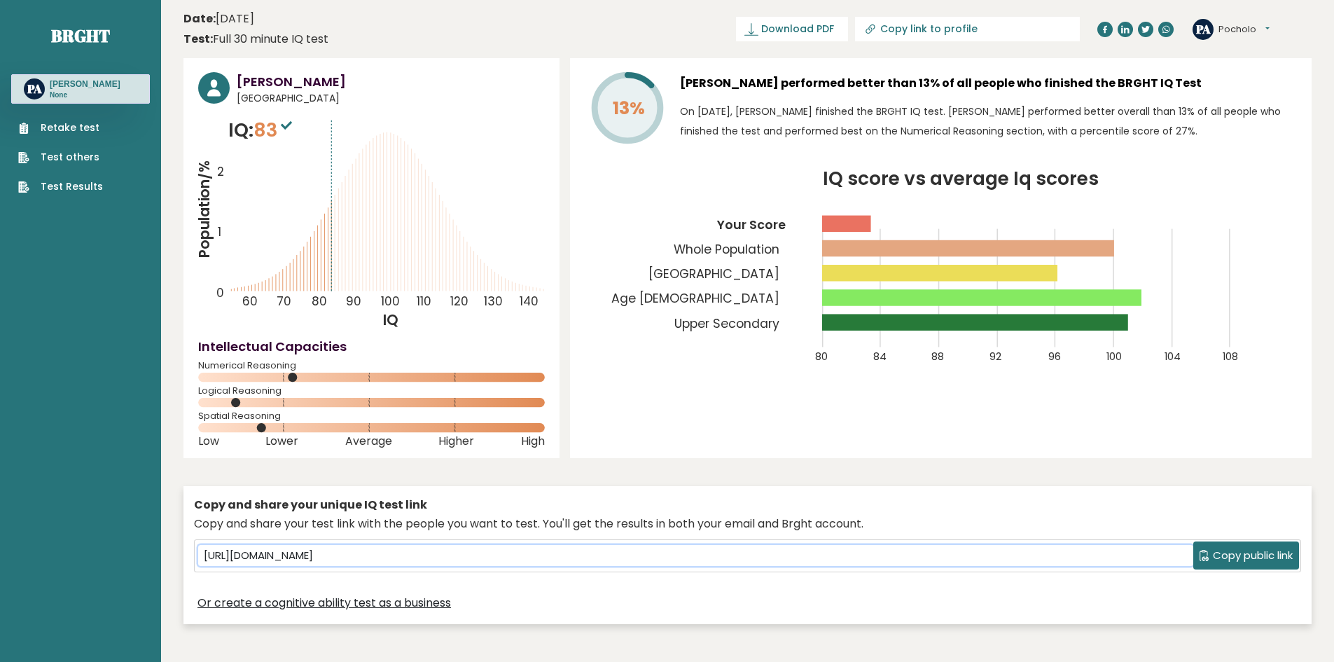
click at [460, 560] on input "[URL][DOMAIN_NAME]" at bounding box center [695, 555] width 995 height 21
click at [1261, 564] on button "Copy public link" at bounding box center [1246, 555] width 106 height 28
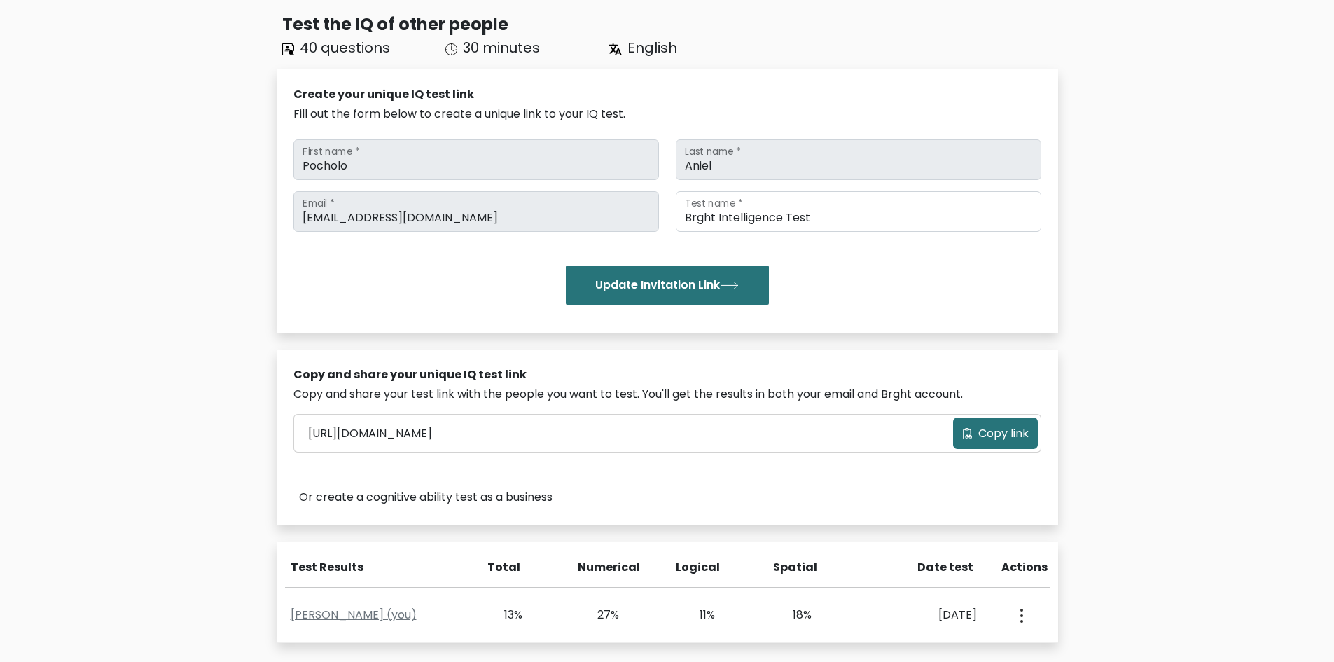
scroll to position [210, 0]
